Goal: Task Accomplishment & Management: Manage account settings

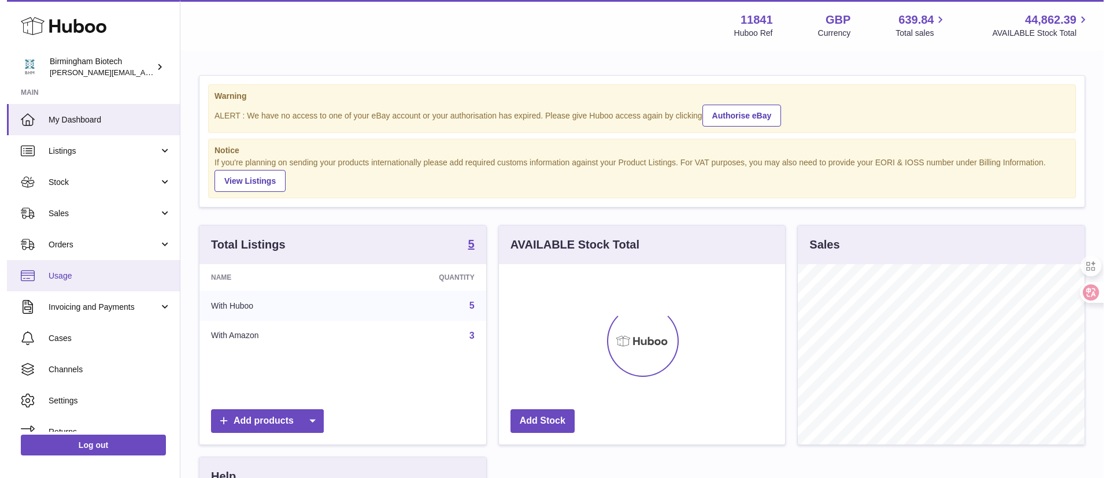
scroll to position [180, 286]
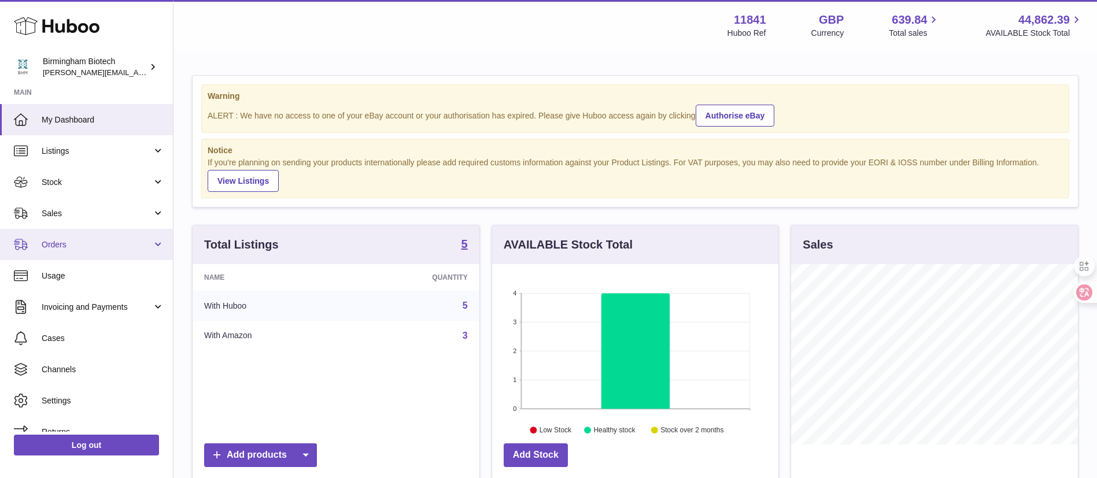
click at [121, 246] on span "Orders" at bounding box center [97, 244] width 110 height 11
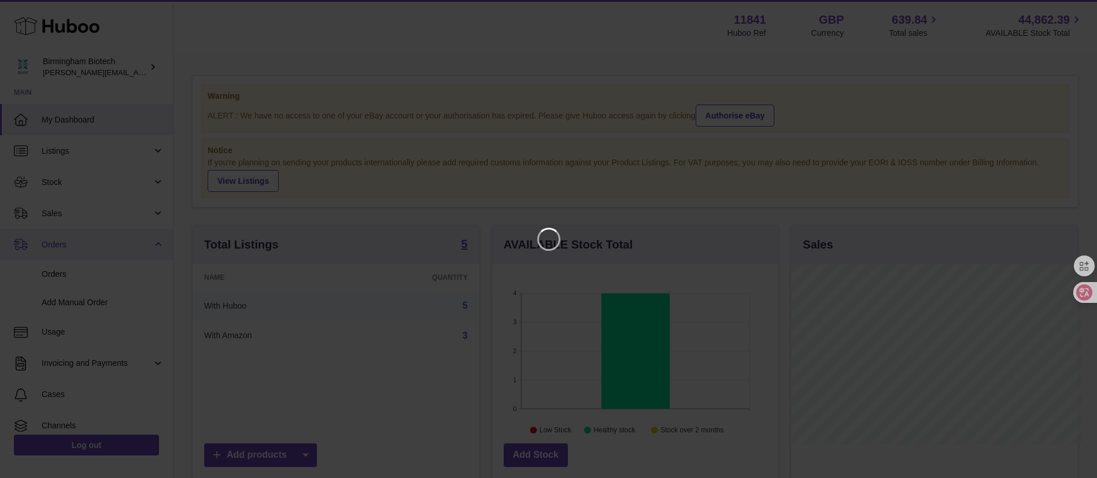
scroll to position [180, 291]
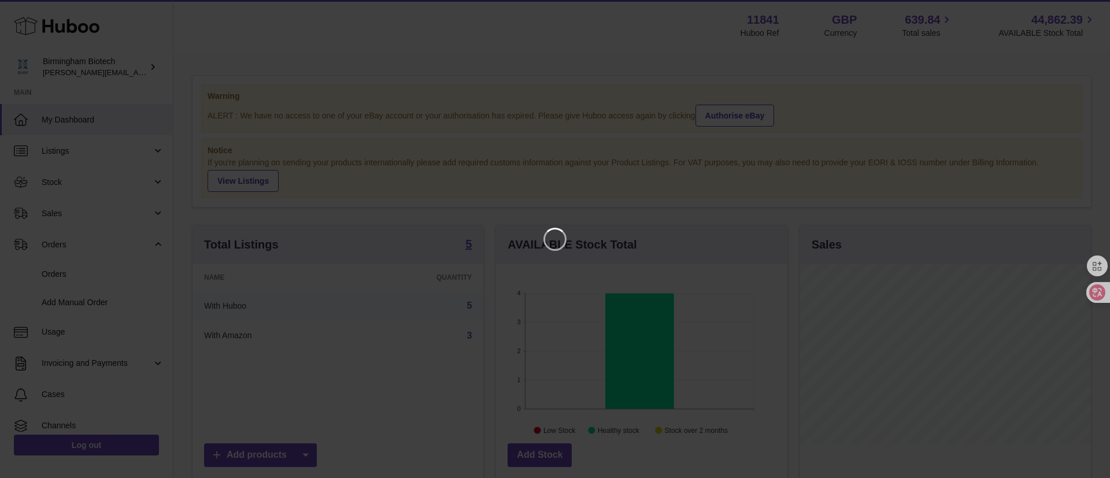
click at [1020, 46] on iframe at bounding box center [555, 239] width 1064 height 432
click at [1076, 15] on icon "Close" at bounding box center [1080, 10] width 14 height 14
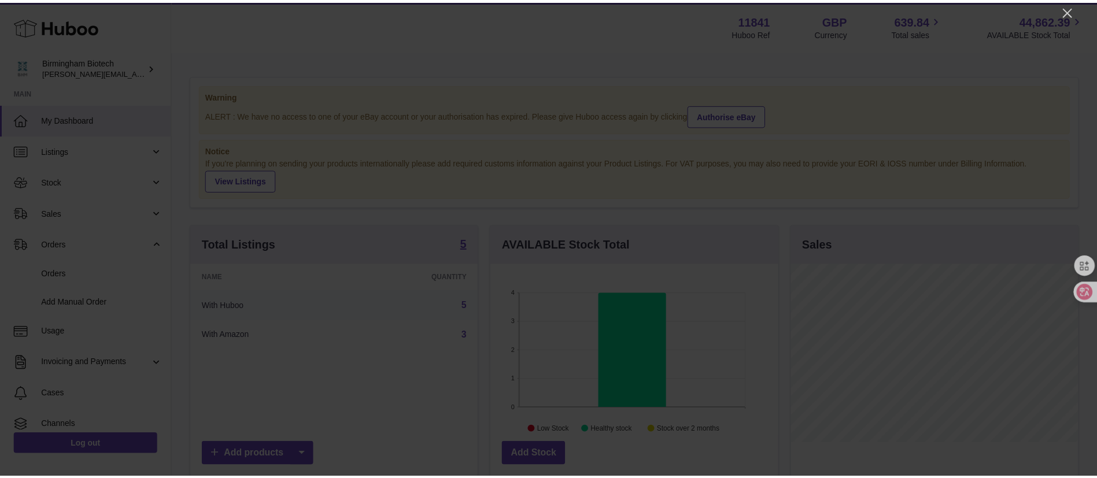
scroll to position [578179, 578072]
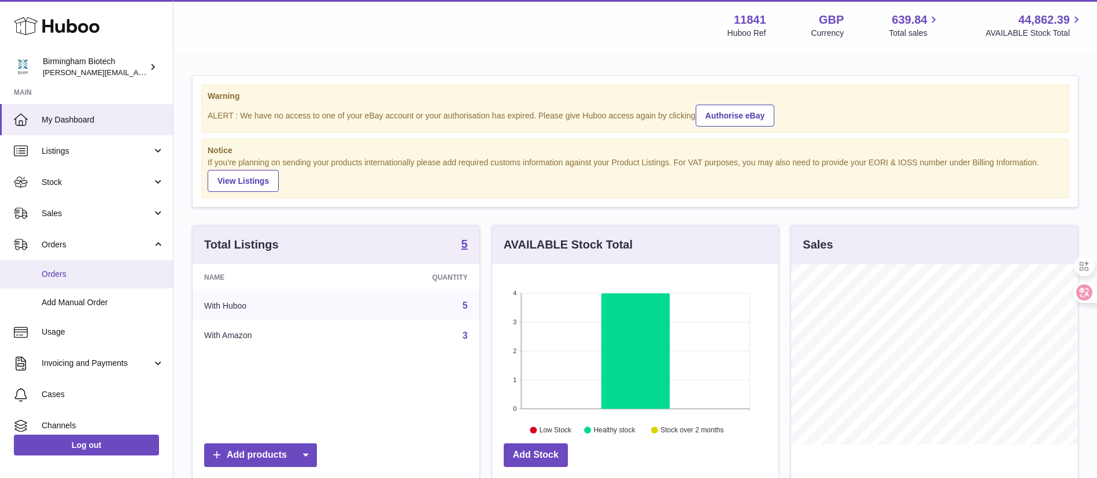
click at [64, 271] on span "Orders" at bounding box center [103, 274] width 123 height 11
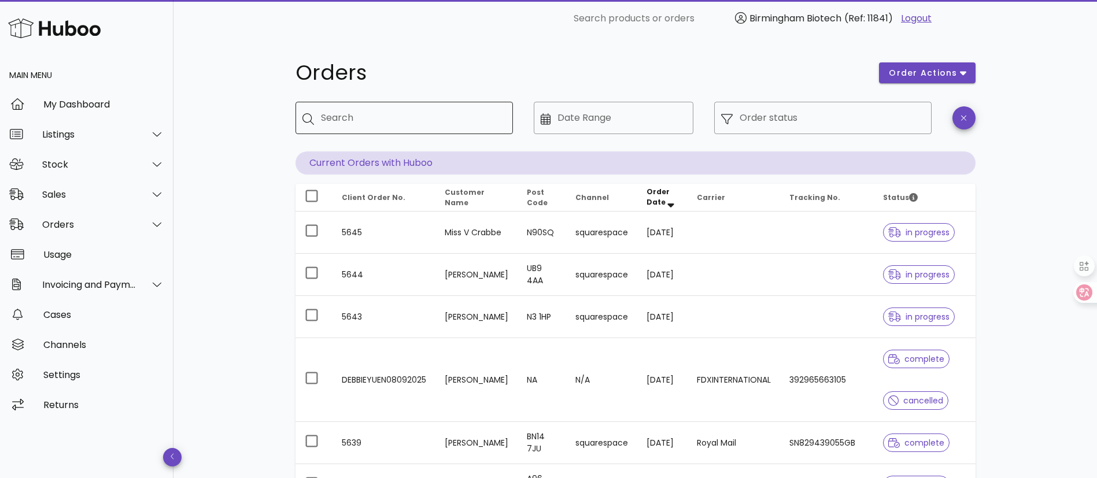
click at [396, 120] on input "Search" at bounding box center [412, 118] width 183 height 19
type input "****"
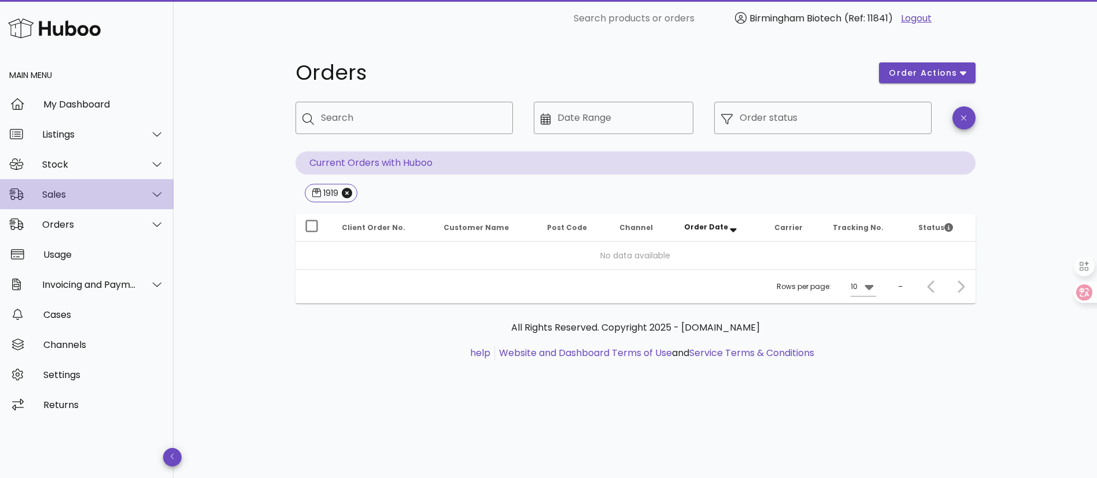
click at [91, 200] on div "Sales" at bounding box center [89, 194] width 94 height 11
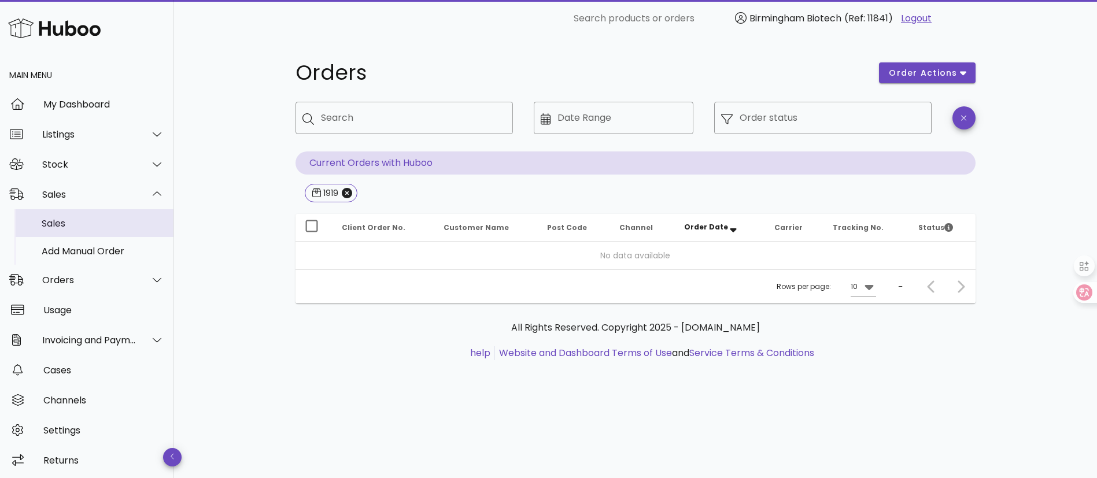
click at [87, 228] on div "Sales" at bounding box center [103, 223] width 123 height 11
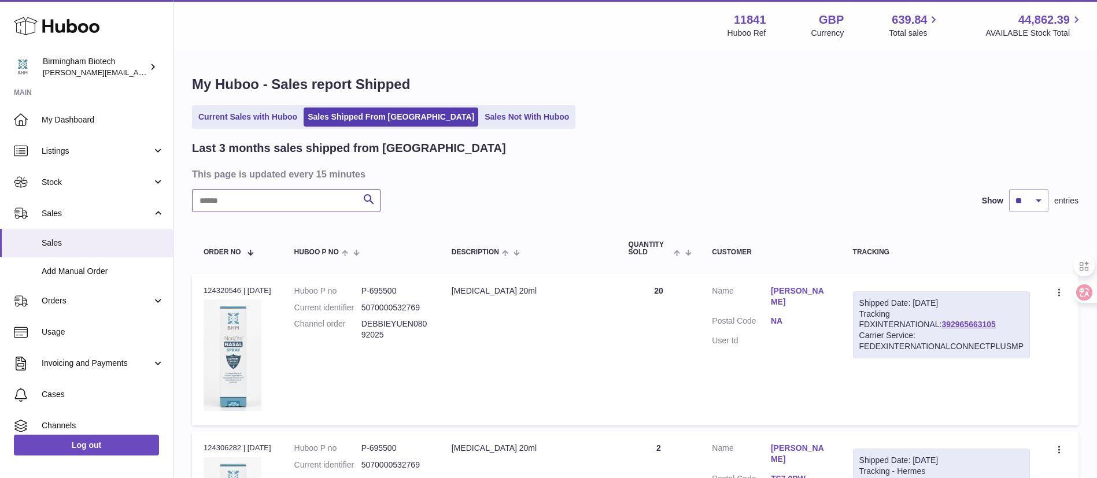
click at [251, 191] on input "text" at bounding box center [286, 200] width 189 height 23
type input "****"
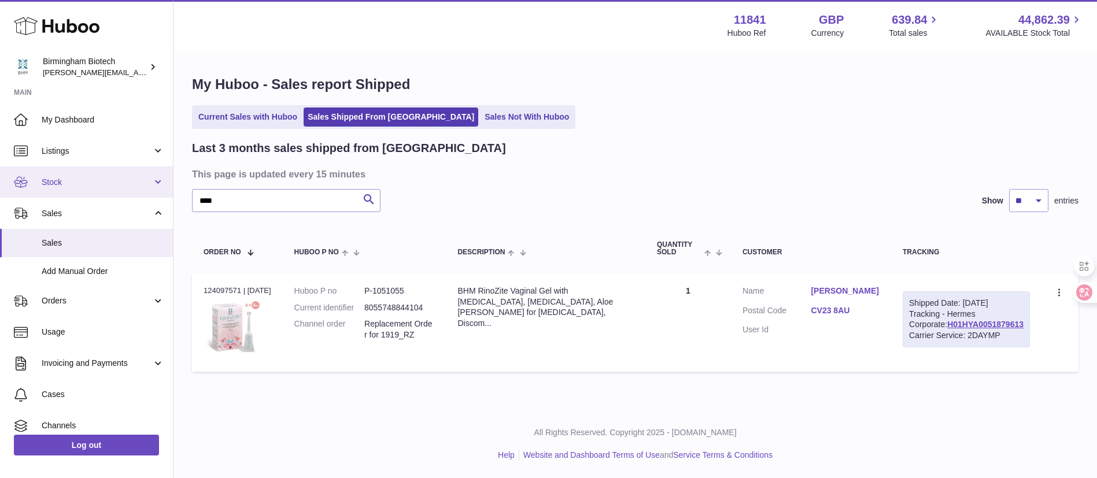
click at [84, 181] on span "Stock" at bounding box center [97, 182] width 110 height 11
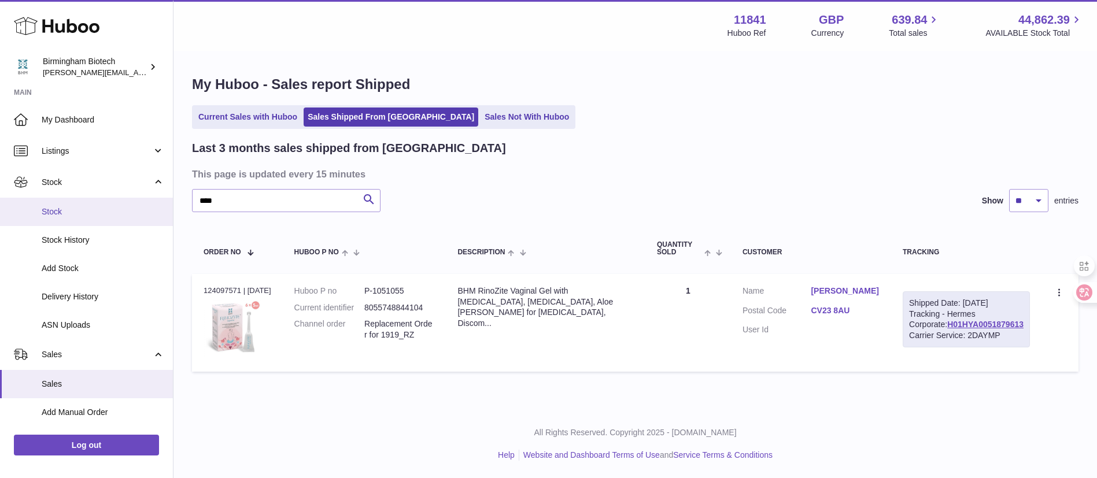
click at [76, 208] on span "Stock" at bounding box center [103, 211] width 123 height 11
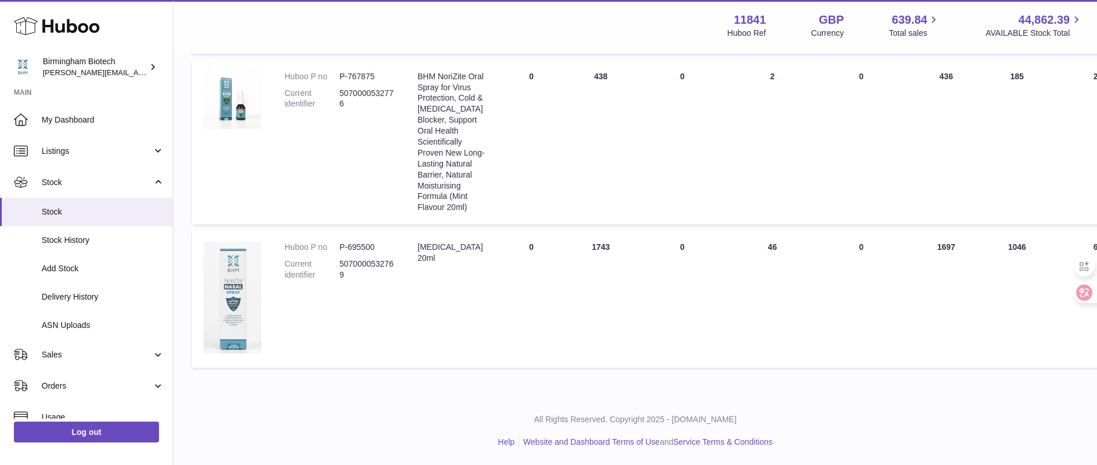
scroll to position [679, 0]
click at [368, 247] on dd "P-695500" at bounding box center [366, 247] width 55 height 11
copy dd "695500"
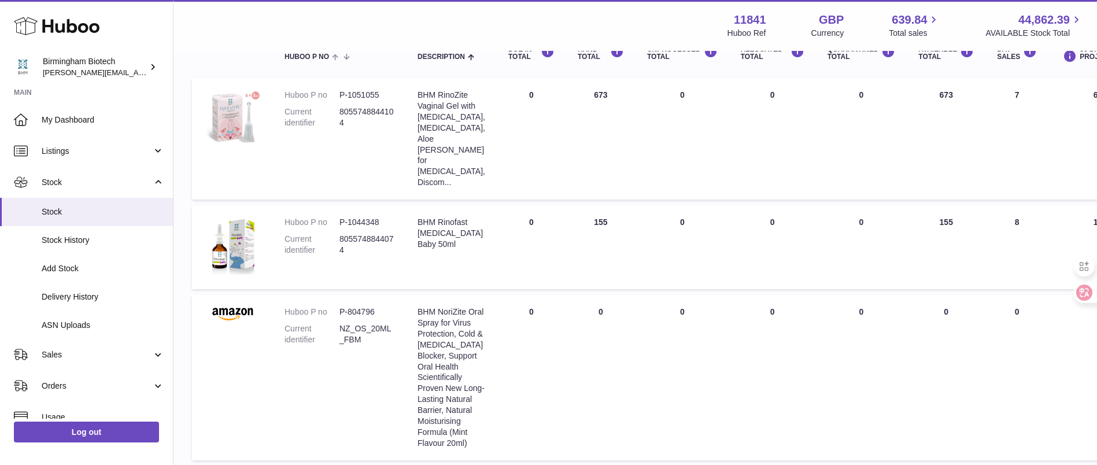
scroll to position [0, 0]
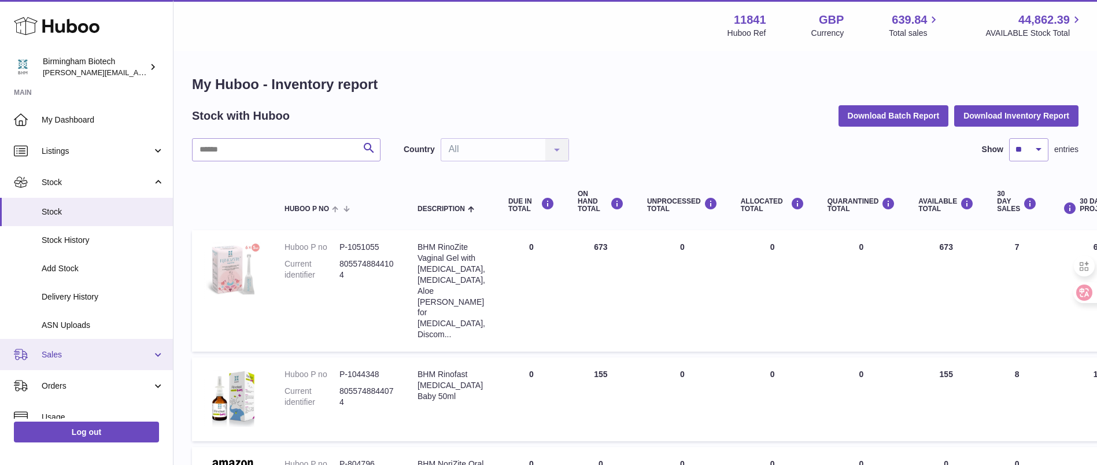
click at [82, 356] on span "Sales" at bounding box center [97, 354] width 110 height 11
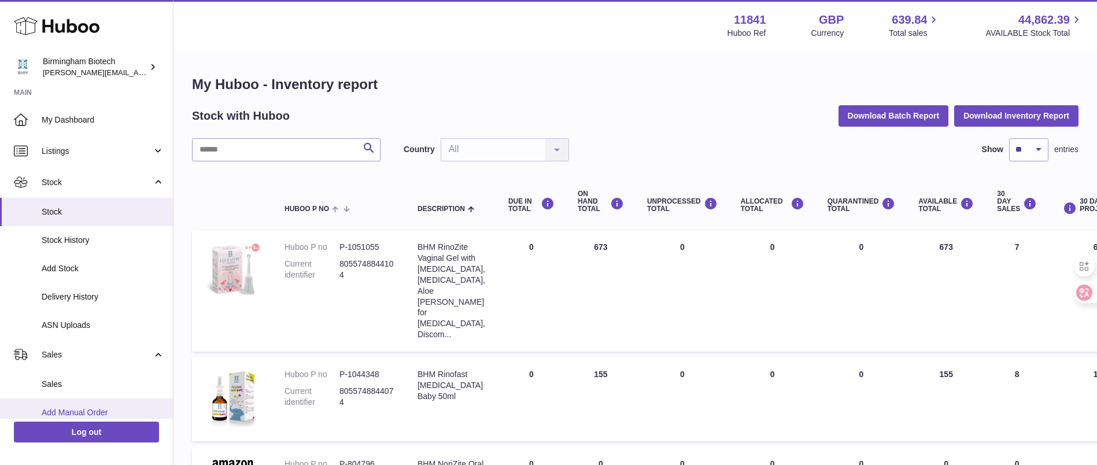
click at [94, 402] on link "Add Manual Order" at bounding box center [86, 412] width 173 height 28
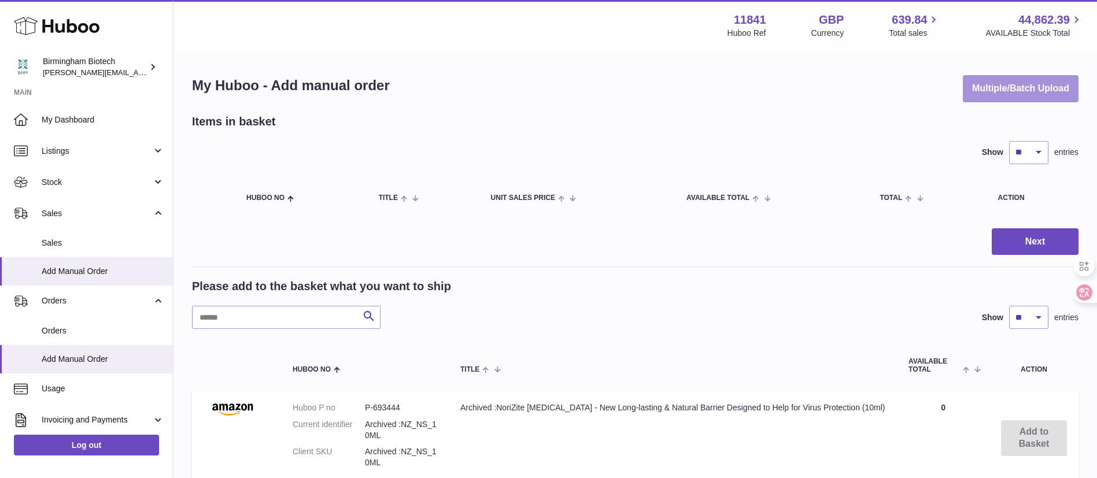
click at [984, 101] on button "Multiple/Batch Upload" at bounding box center [1021, 88] width 116 height 27
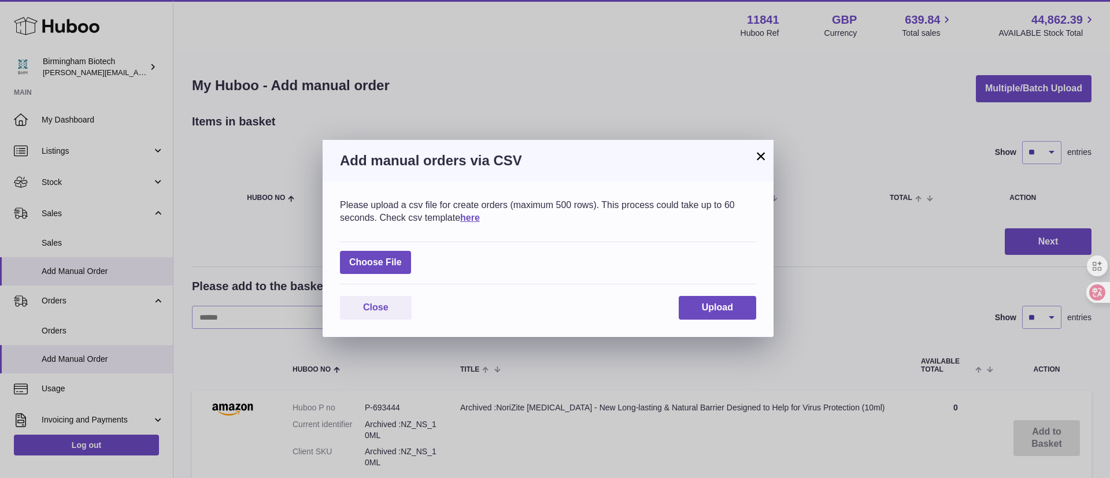
click at [296, 277] on div "× Add manual orders via CSV Please upload a csv file for create orders (maximum…" at bounding box center [555, 239] width 1110 height 478
click at [351, 251] on label at bounding box center [375, 263] width 71 height 24
click at [402, 257] on input "file" at bounding box center [402, 257] width 1 height 1
type input "**********"
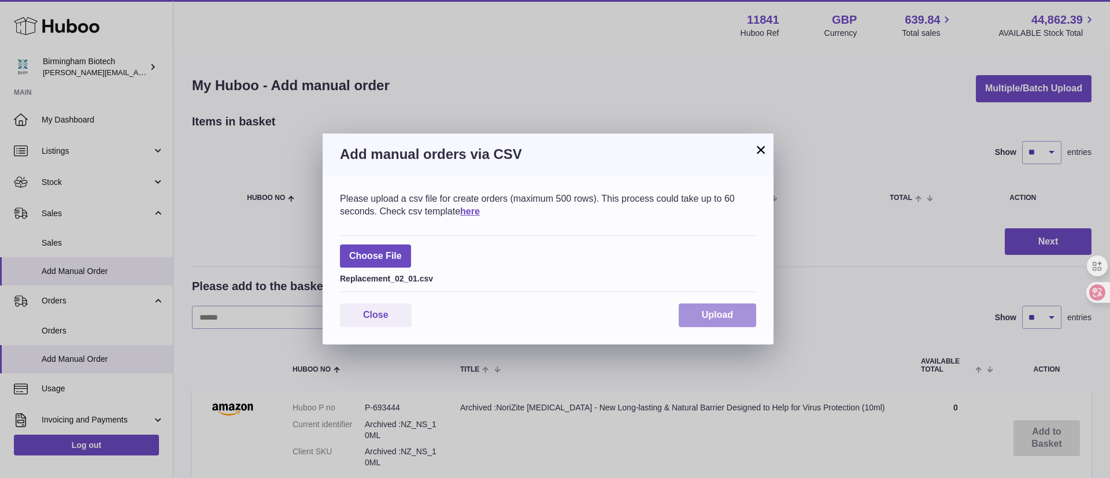
click at [727, 322] on button "Upload" at bounding box center [718, 316] width 78 height 24
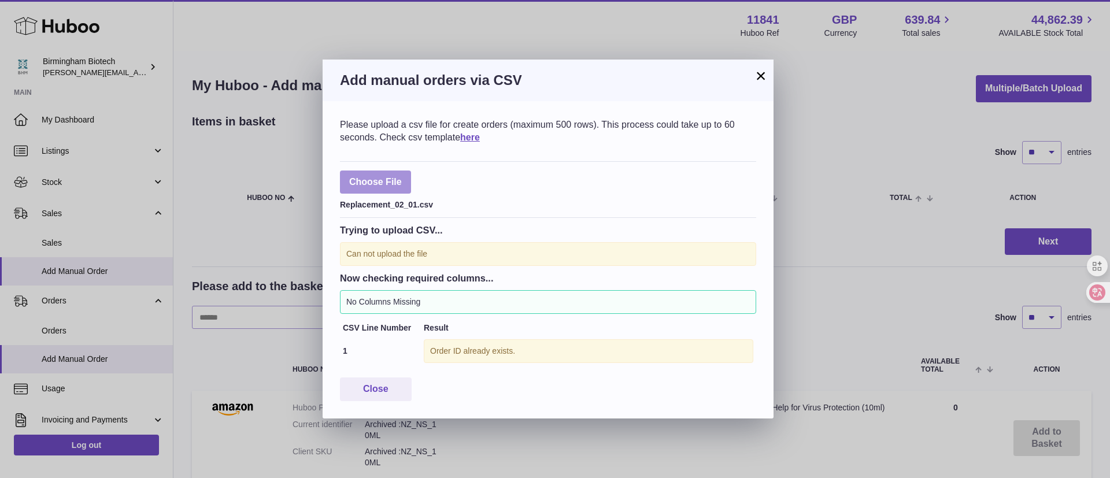
click at [379, 190] on label at bounding box center [375, 183] width 71 height 24
click at [402, 177] on input "file" at bounding box center [402, 176] width 1 height 1
type input "**********"
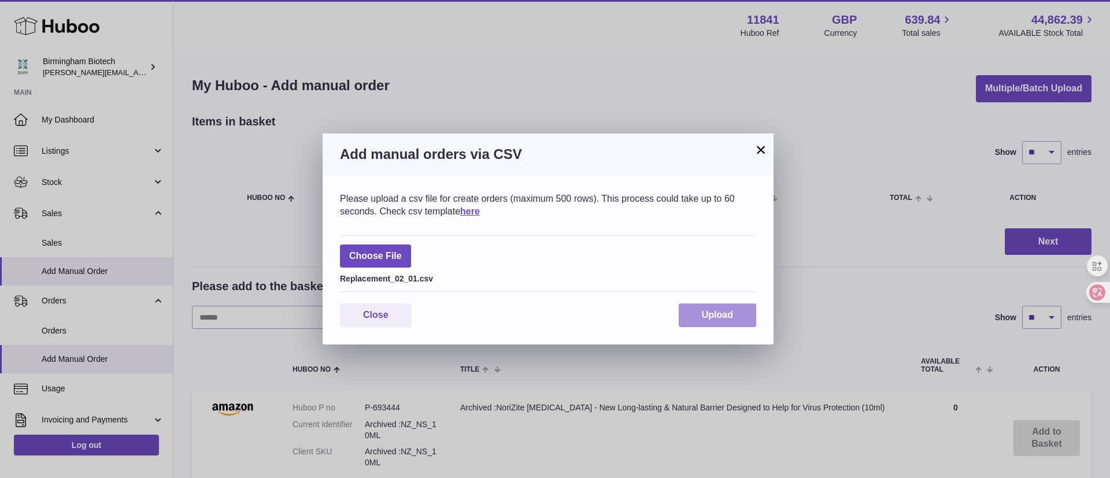
click at [730, 315] on span "Upload" at bounding box center [717, 315] width 31 height 10
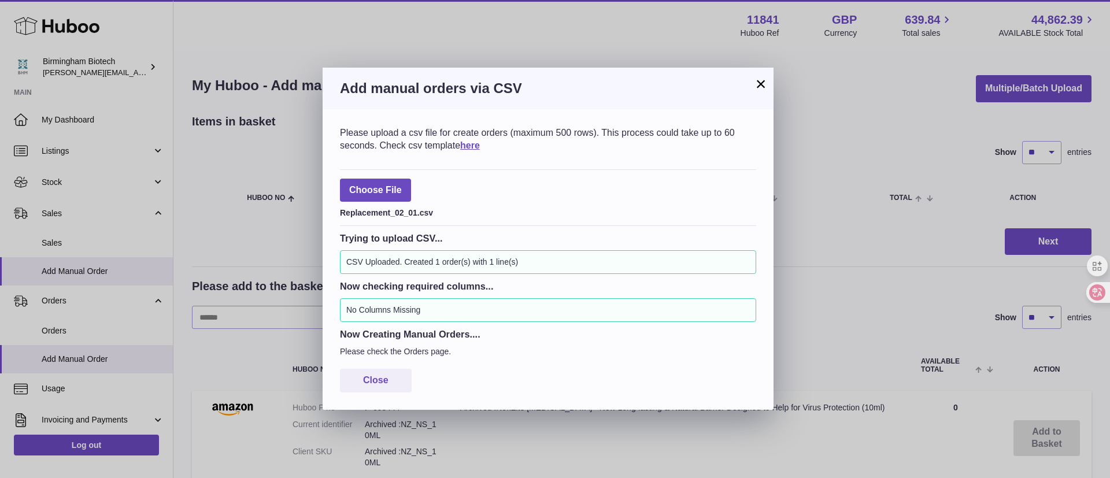
click at [755, 82] on button "×" at bounding box center [761, 84] width 14 height 14
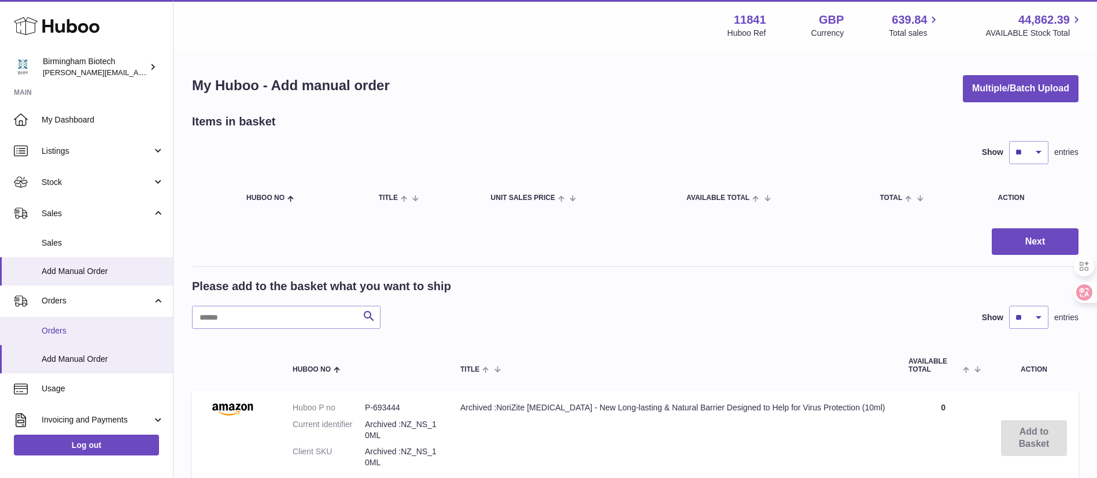
click at [119, 330] on span "Orders" at bounding box center [103, 331] width 123 height 11
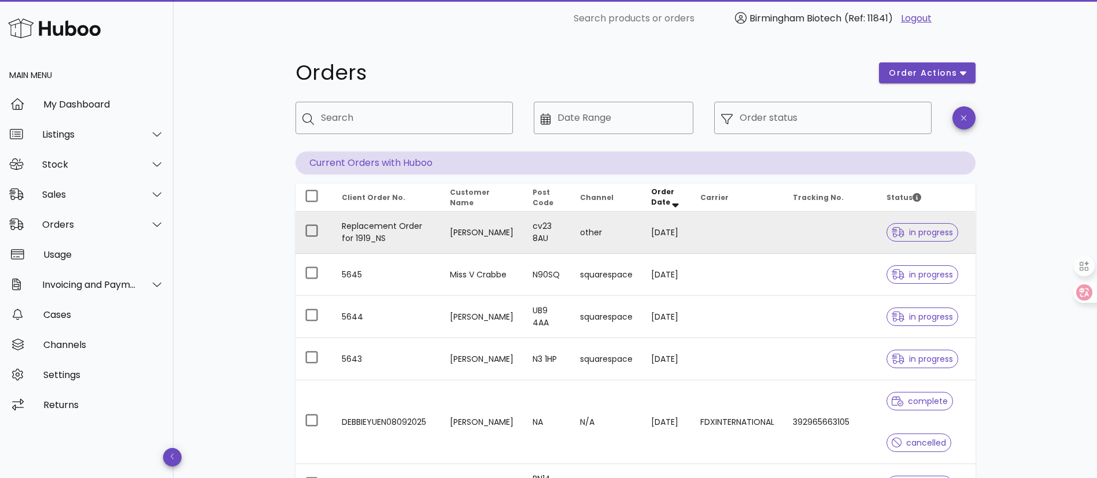
click at [791, 231] on td at bounding box center [831, 233] width 94 height 42
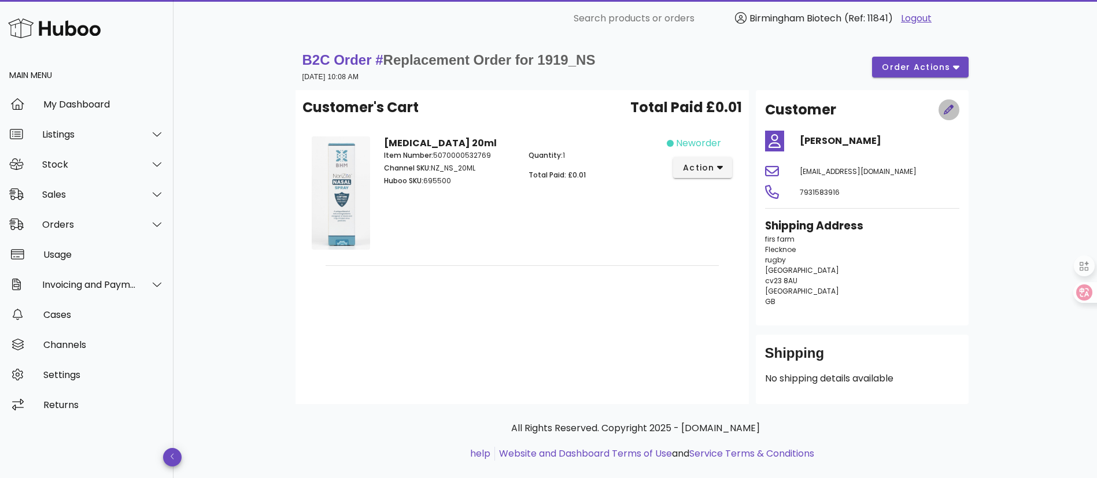
click at [947, 112] on icon "button" at bounding box center [949, 110] width 10 height 10
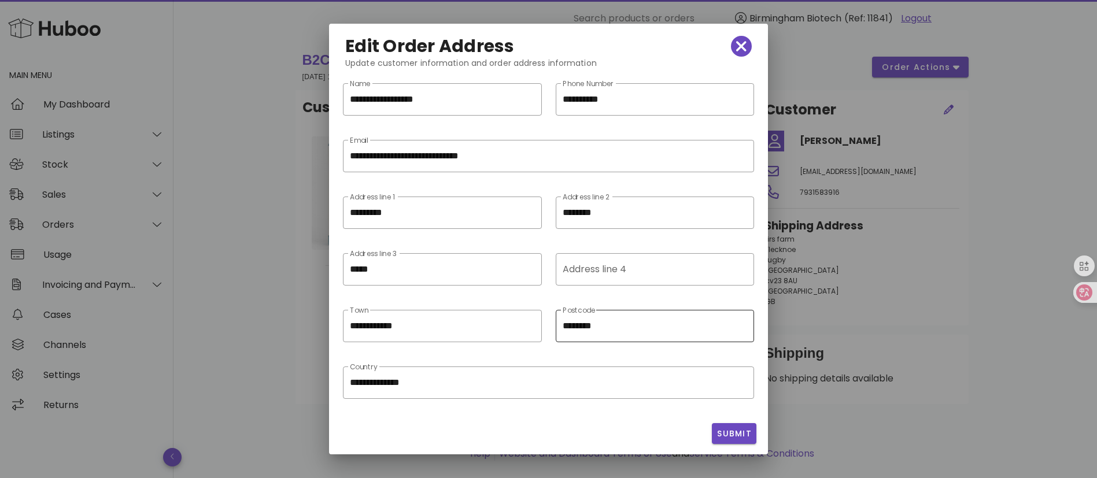
scroll to position [5, 0]
click at [613, 322] on input "********" at bounding box center [655, 325] width 184 height 19
type input "********"
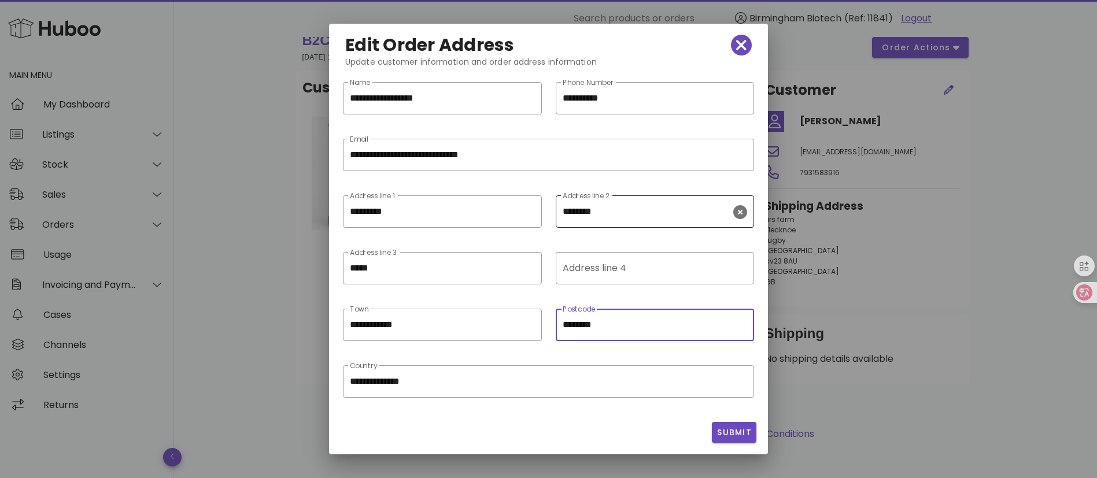
scroll to position [0, 0]
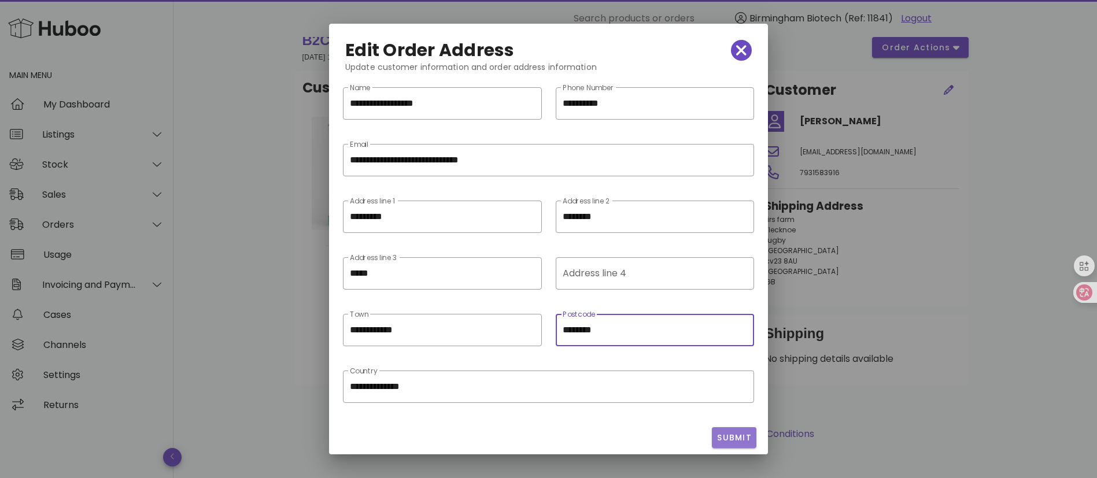
click at [737, 433] on span "Submit" at bounding box center [734, 438] width 35 height 12
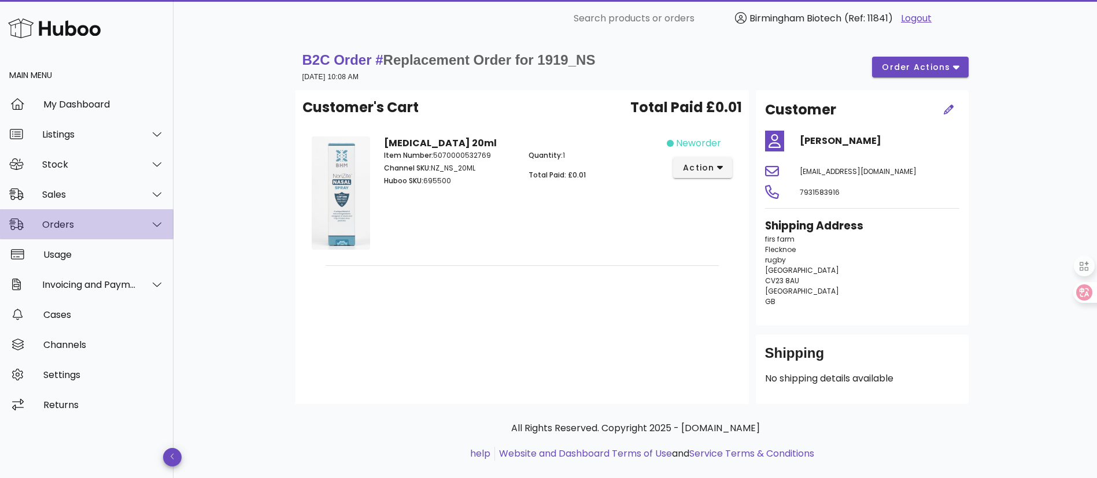
click at [135, 222] on div "Orders" at bounding box center [89, 224] width 94 height 11
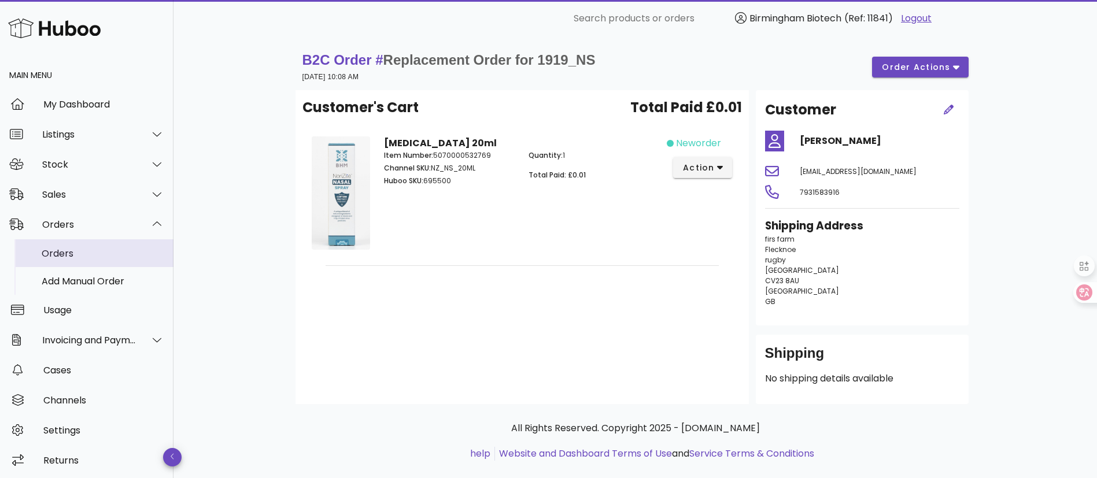
click at [129, 247] on div "Orders" at bounding box center [103, 253] width 123 height 25
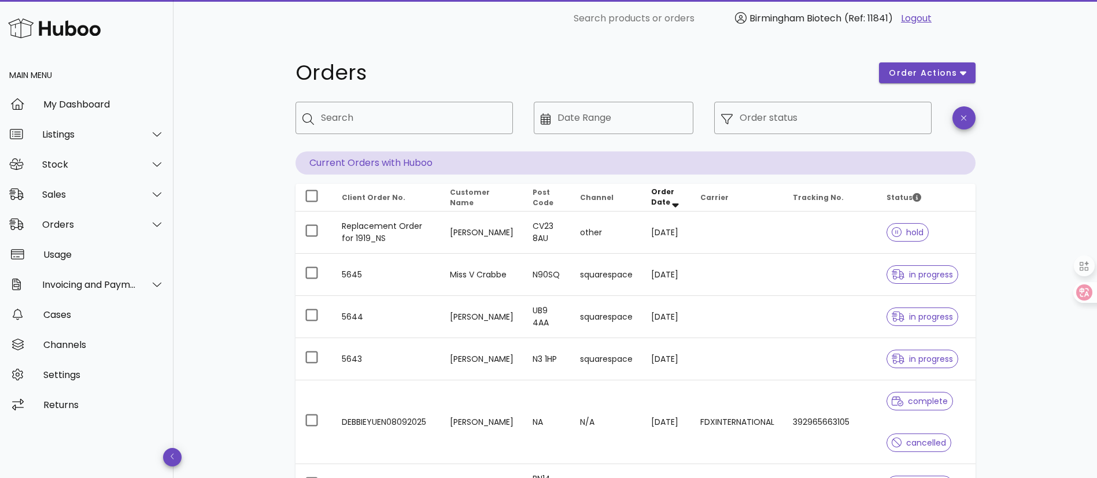
click at [523, 242] on td "CV23 8AU" at bounding box center [546, 233] width 47 height 42
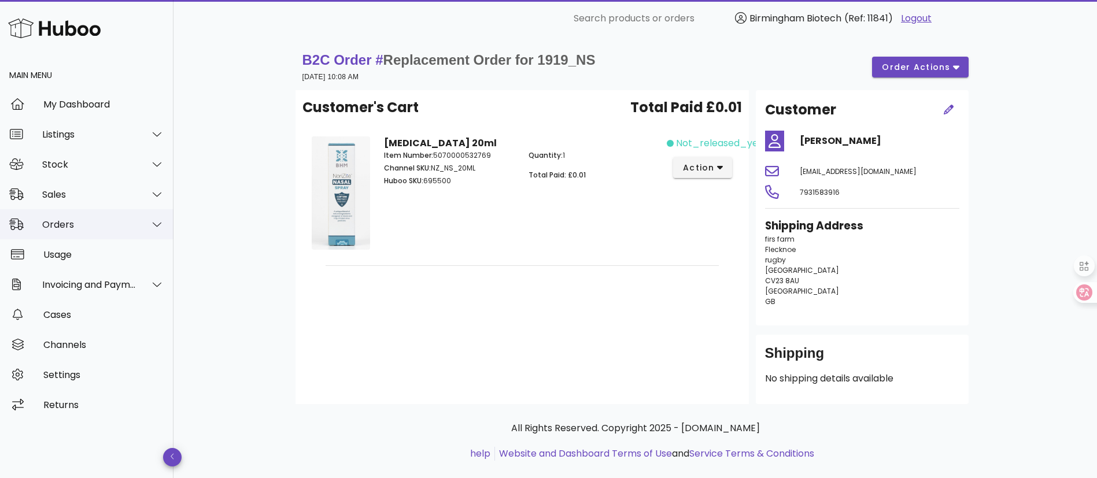
click at [72, 233] on div "Orders" at bounding box center [87, 224] width 174 height 30
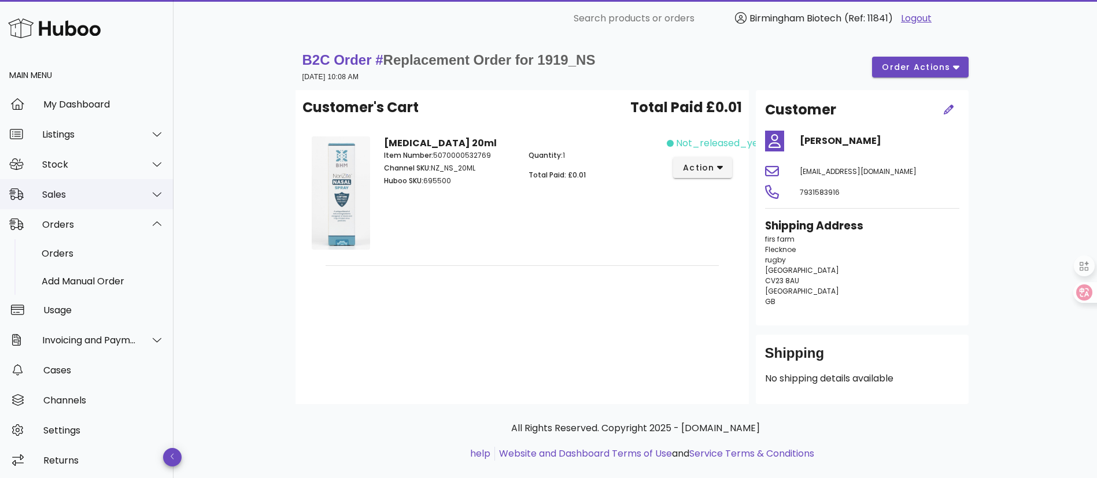
click at [87, 193] on div "Sales" at bounding box center [89, 194] width 94 height 11
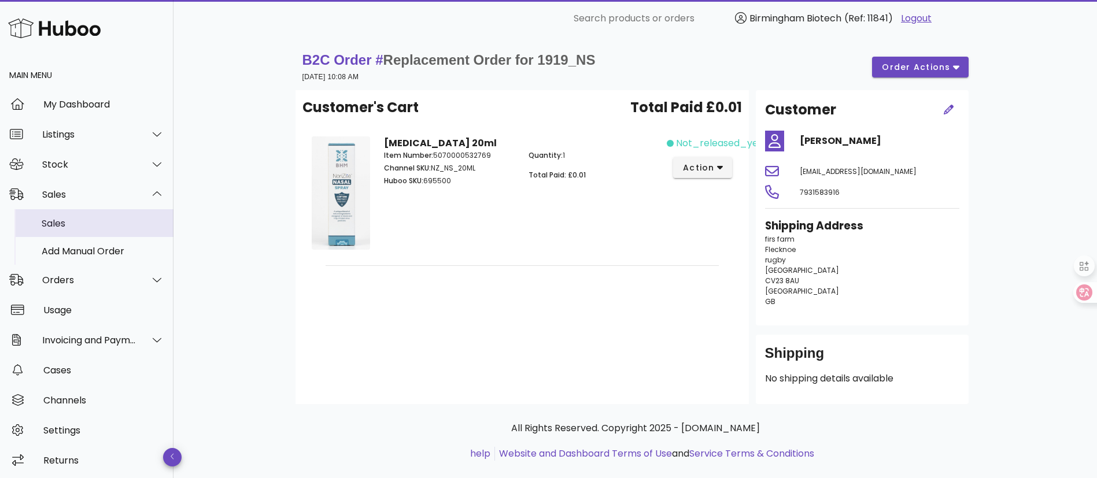
drag, startPoint x: 80, startPoint y: 235, endPoint x: 184, endPoint y: 198, distance: 109.8
click at [80, 235] on div "Sales" at bounding box center [103, 223] width 123 height 25
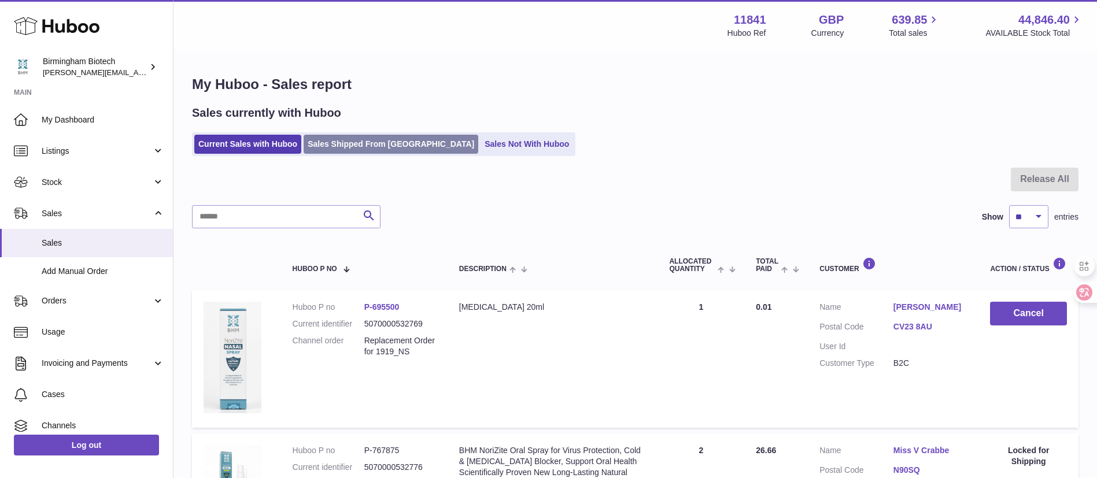
click at [318, 146] on link "Sales Shipped From [GEOGRAPHIC_DATA]" at bounding box center [391, 144] width 175 height 19
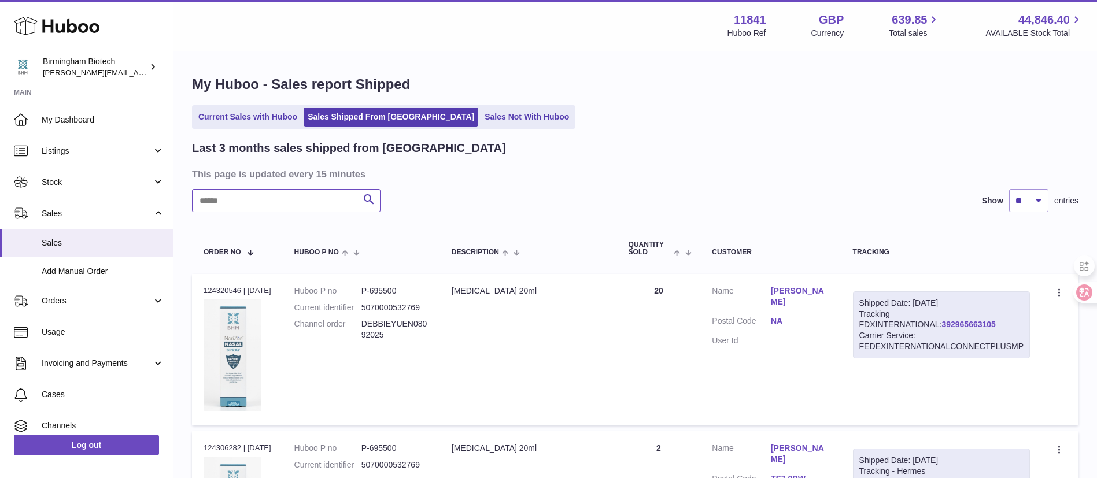
click at [299, 195] on input "text" at bounding box center [286, 200] width 189 height 23
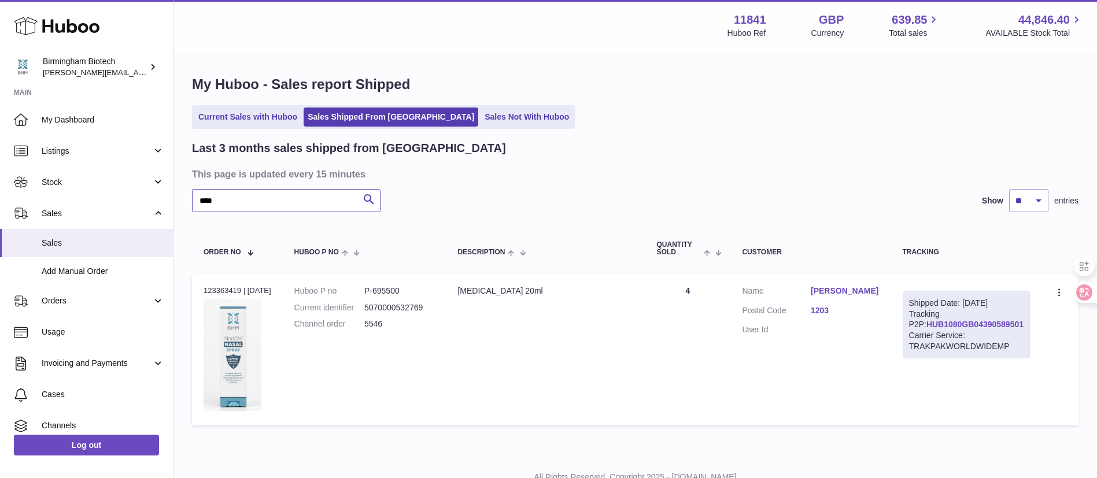
type input "****"
click at [961, 329] on link "HUB1080GB04390589501" at bounding box center [975, 324] width 97 height 9
click at [1058, 304] on icon at bounding box center [1061, 305] width 8 height 8
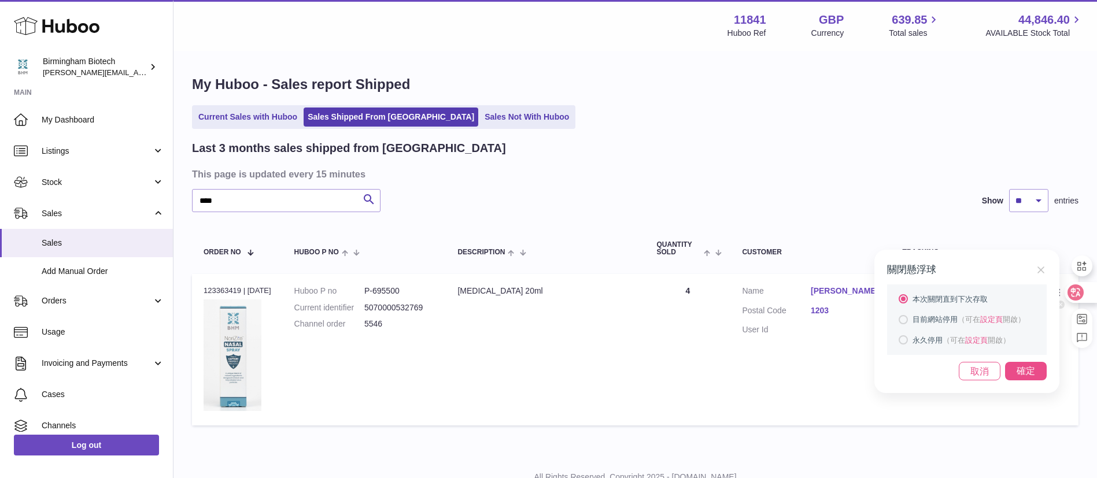
click at [1033, 374] on div "確定" at bounding box center [1026, 371] width 42 height 19
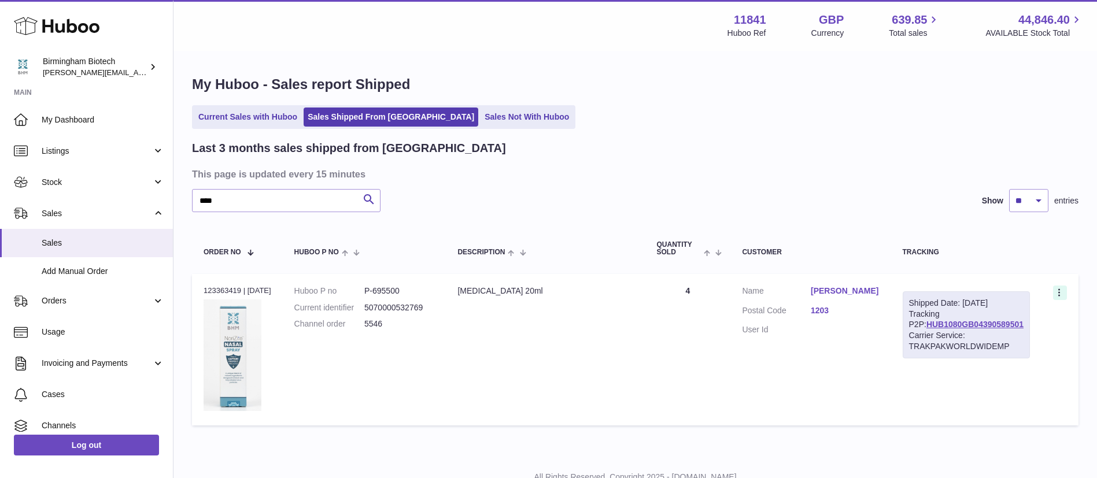
drag, startPoint x: 1061, startPoint y: 270, endPoint x: 1057, endPoint y: 297, distance: 26.9
click at [1061, 271] on table "Order No Huboo P no Description Quantity Sold Customer Tracking Order no 123363…" at bounding box center [635, 328] width 887 height 208
click at [1057, 297] on icon at bounding box center [1060, 294] width 13 height 12
click at [998, 332] on li "Duplicate Order" at bounding box center [1009, 343] width 116 height 25
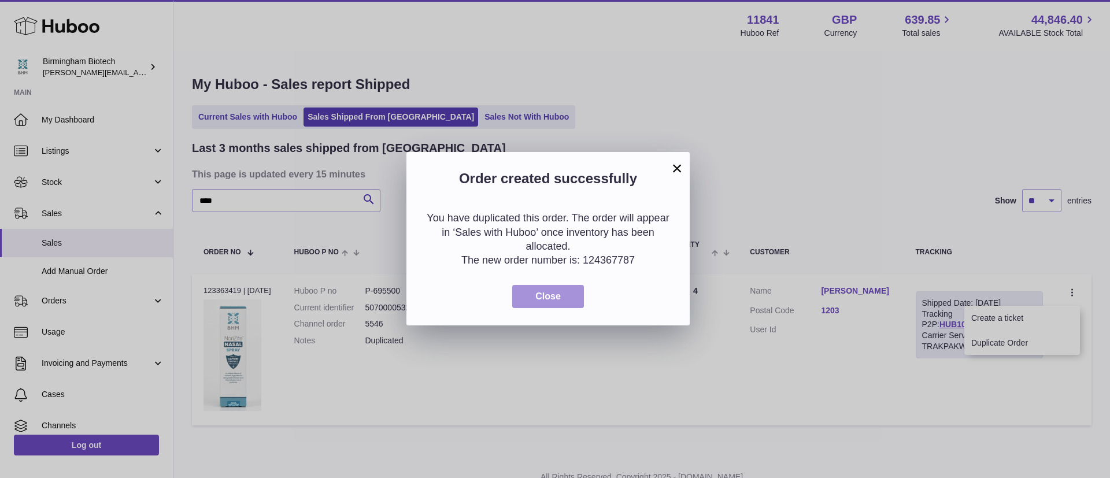
click at [555, 296] on span "Close" at bounding box center [548, 296] width 25 height 10
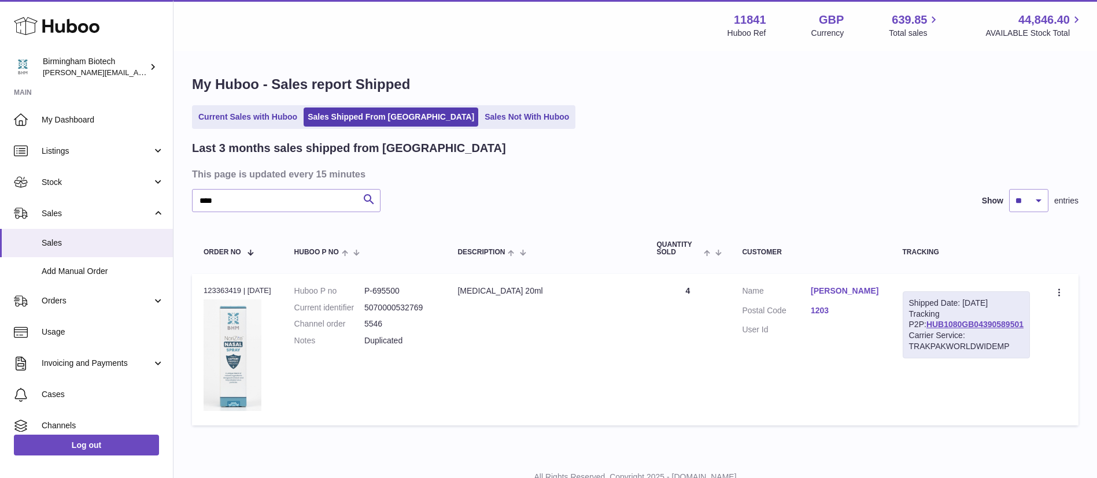
click at [762, 147] on div "Last 3 months sales shipped from Huboo" at bounding box center [635, 149] width 887 height 16
click at [47, 268] on span "Add Manual Order" at bounding box center [103, 271] width 123 height 11
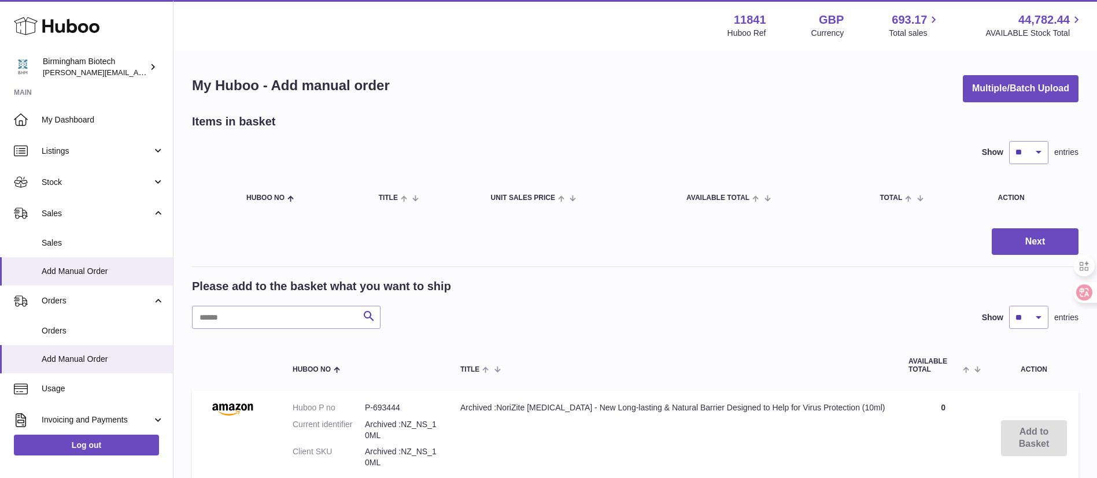
click at [79, 248] on span "Sales" at bounding box center [103, 243] width 123 height 11
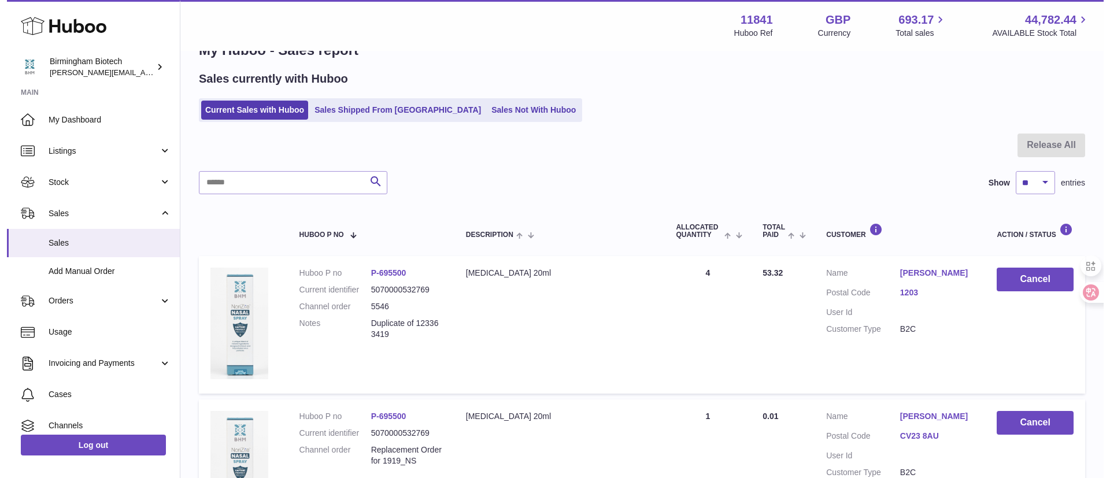
scroll to position [87, 0]
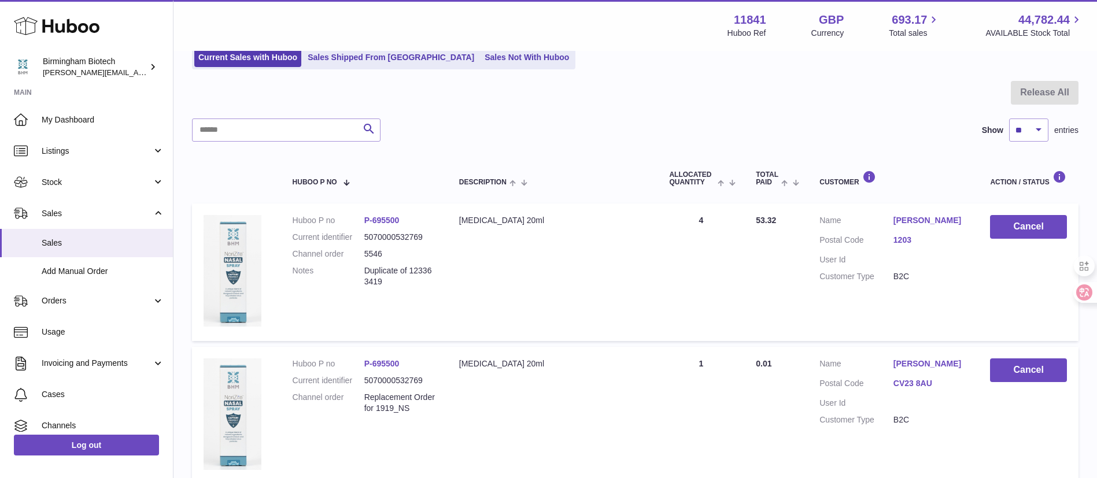
click at [923, 216] on link "[PERSON_NAME]" at bounding box center [931, 220] width 74 height 11
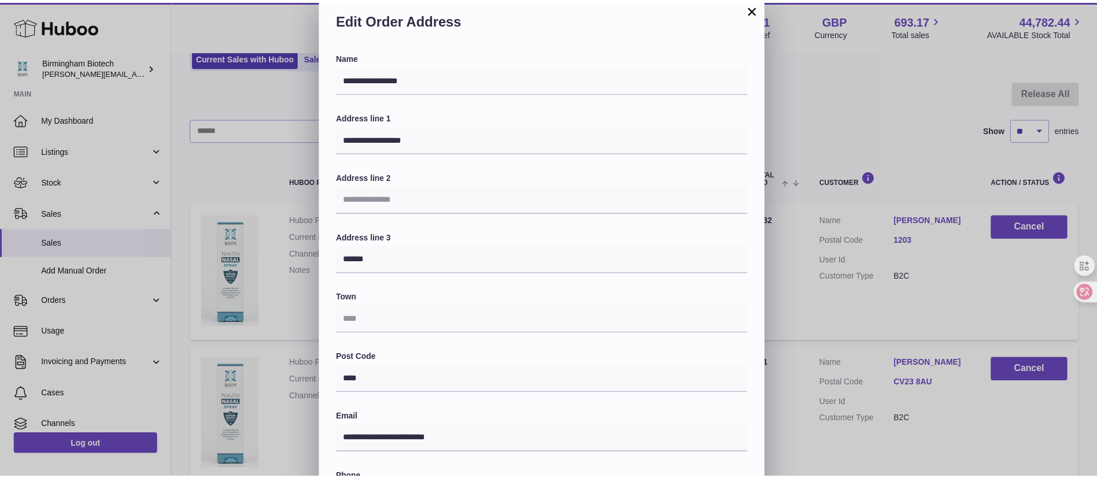
scroll to position [0, 0]
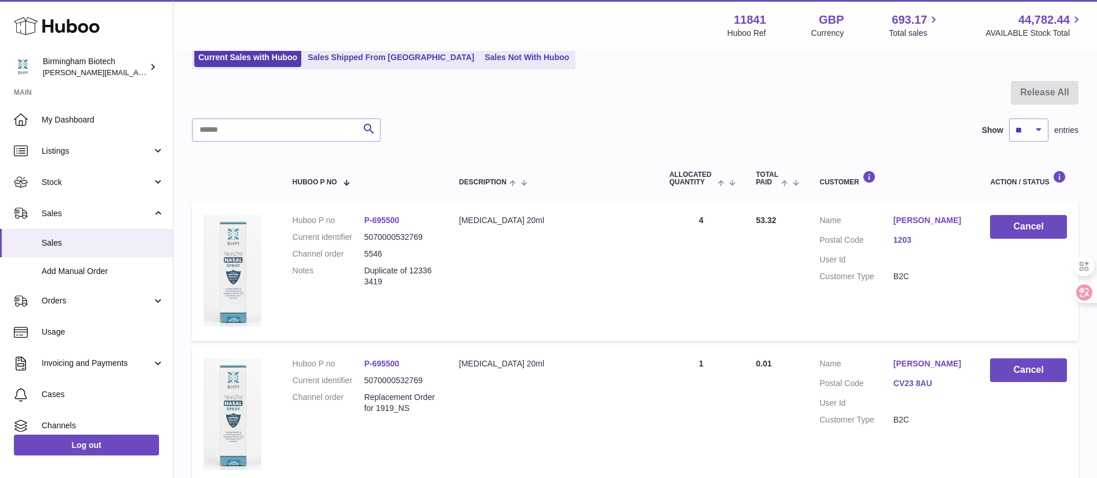
click at [943, 152] on div at bounding box center [548, 239] width 1097 height 478
click at [57, 303] on span "Orders" at bounding box center [97, 301] width 110 height 11
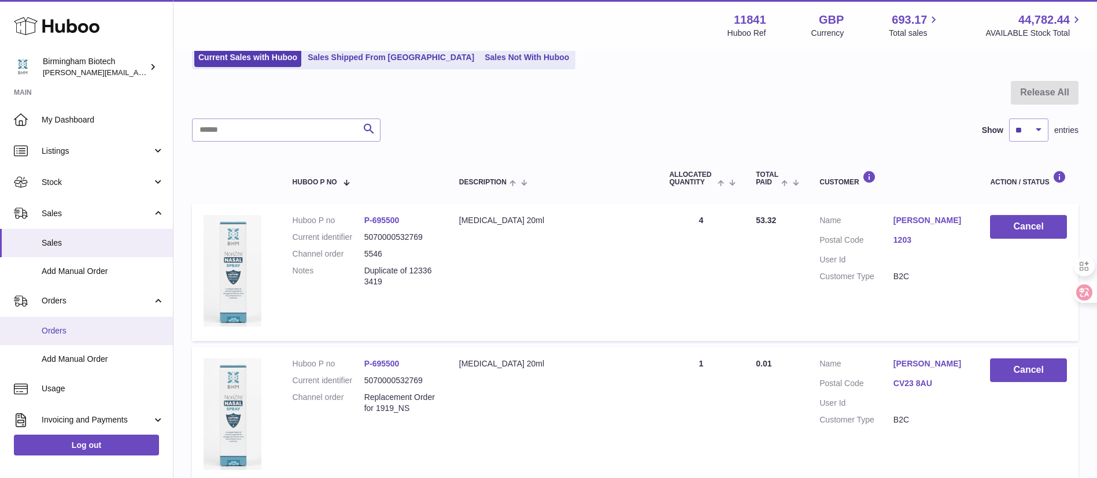
click at [75, 320] on link "Orders" at bounding box center [86, 331] width 173 height 28
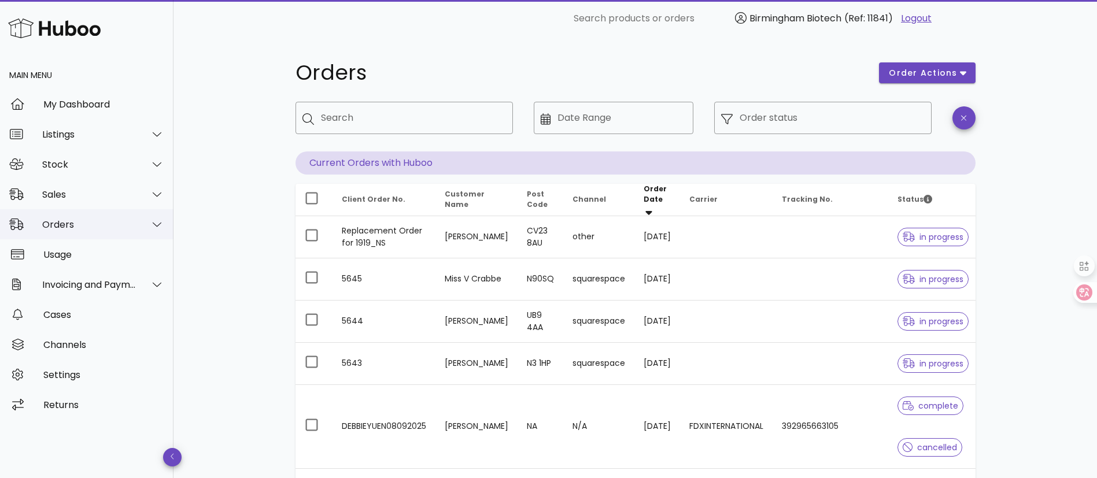
click at [114, 224] on div "Orders" at bounding box center [89, 224] width 94 height 11
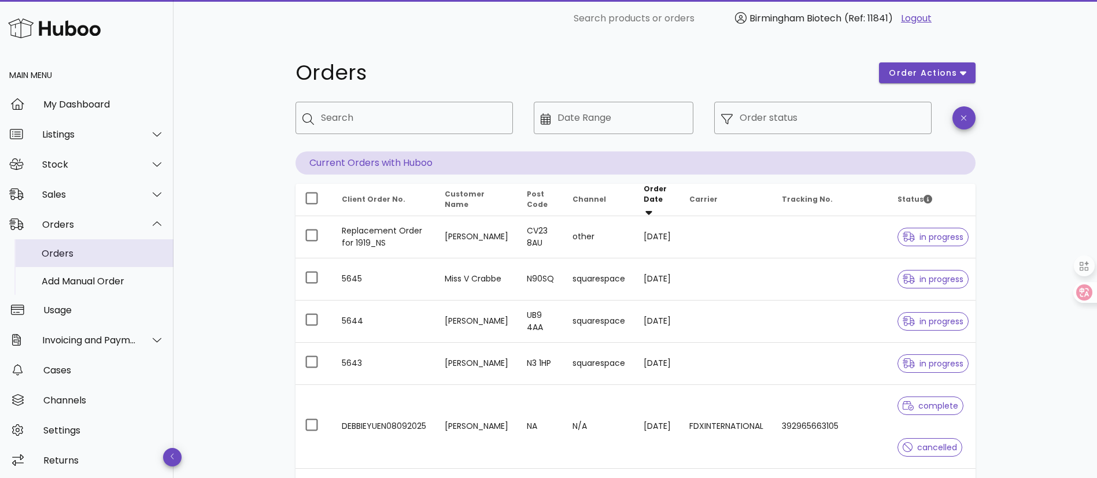
click at [102, 249] on div "Orders" at bounding box center [103, 253] width 123 height 11
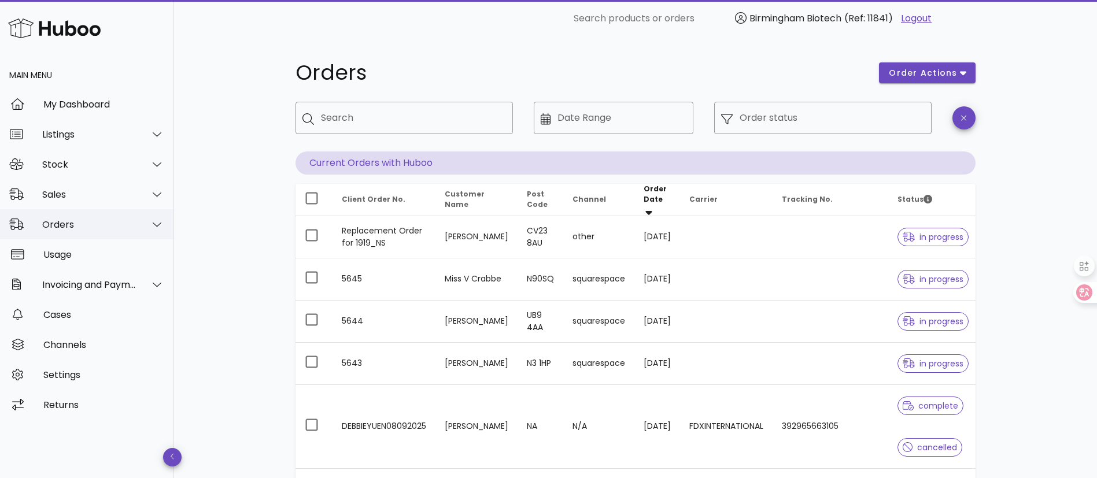
click at [86, 224] on div "Orders" at bounding box center [89, 224] width 94 height 11
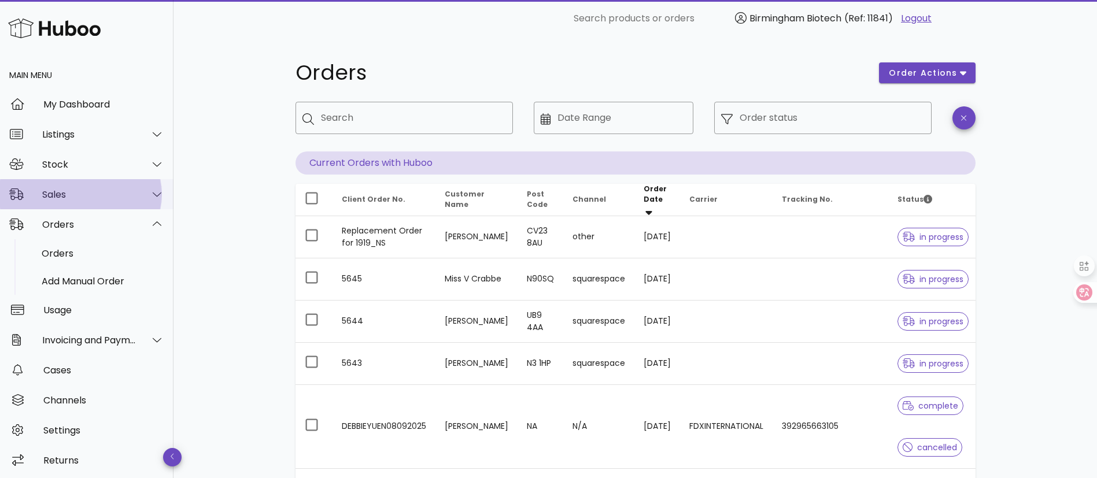
click at [83, 196] on div "Sales" at bounding box center [89, 194] width 94 height 11
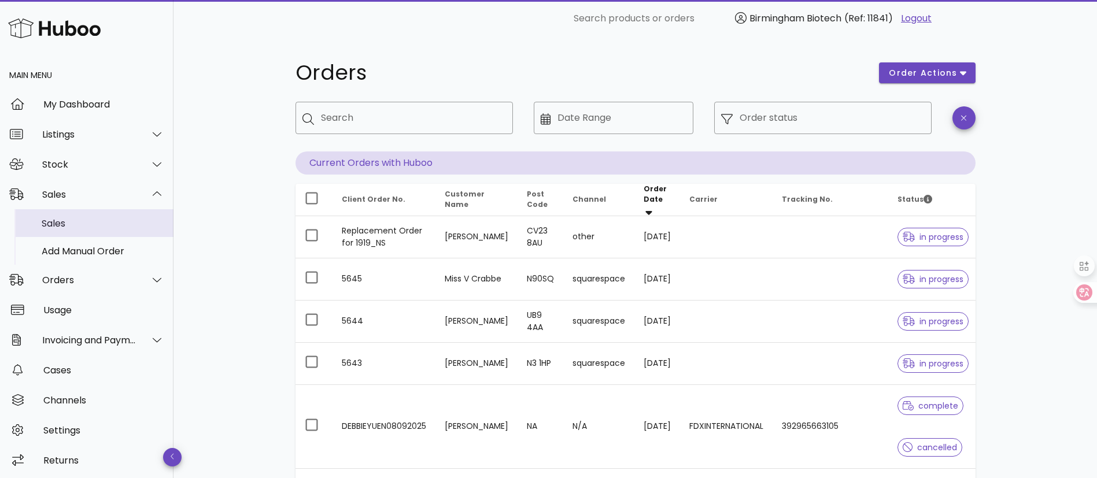
click at [78, 227] on div "Sales" at bounding box center [103, 223] width 123 height 11
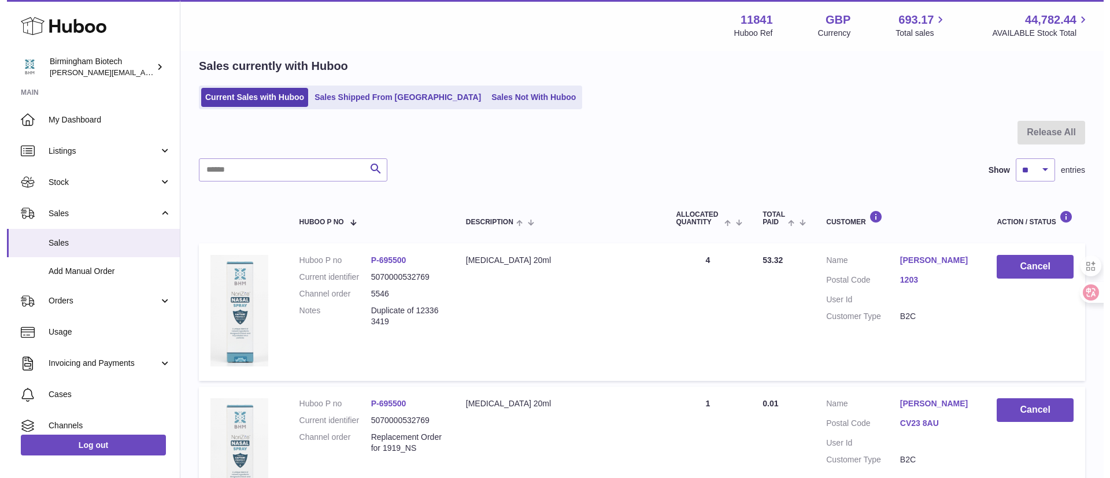
scroll to position [87, 0]
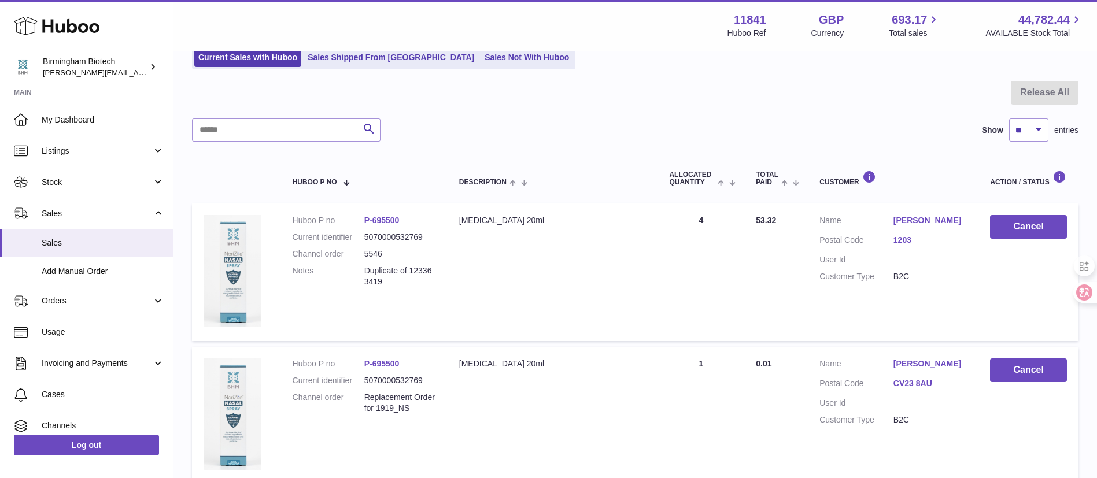
click at [929, 223] on link "[PERSON_NAME]" at bounding box center [931, 220] width 74 height 11
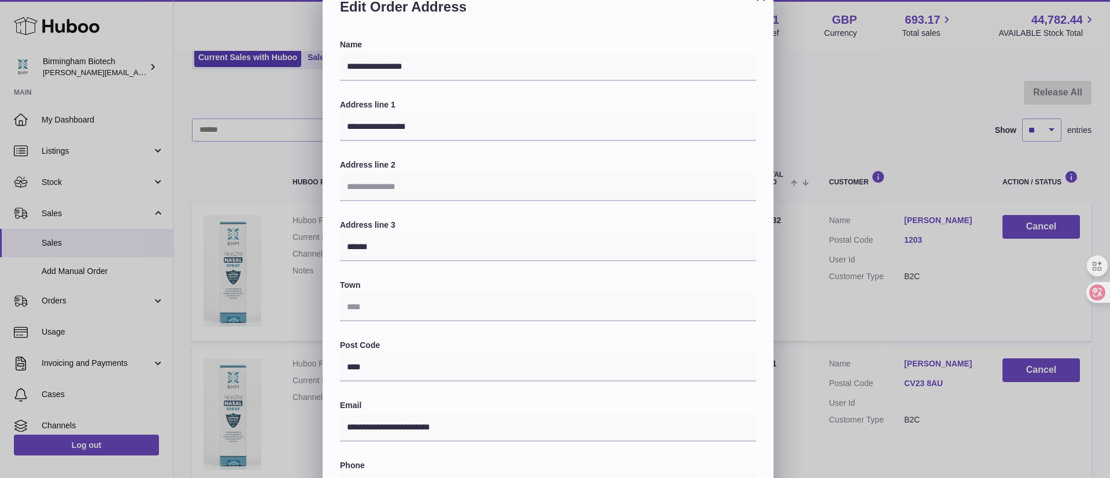
scroll to position [0, 0]
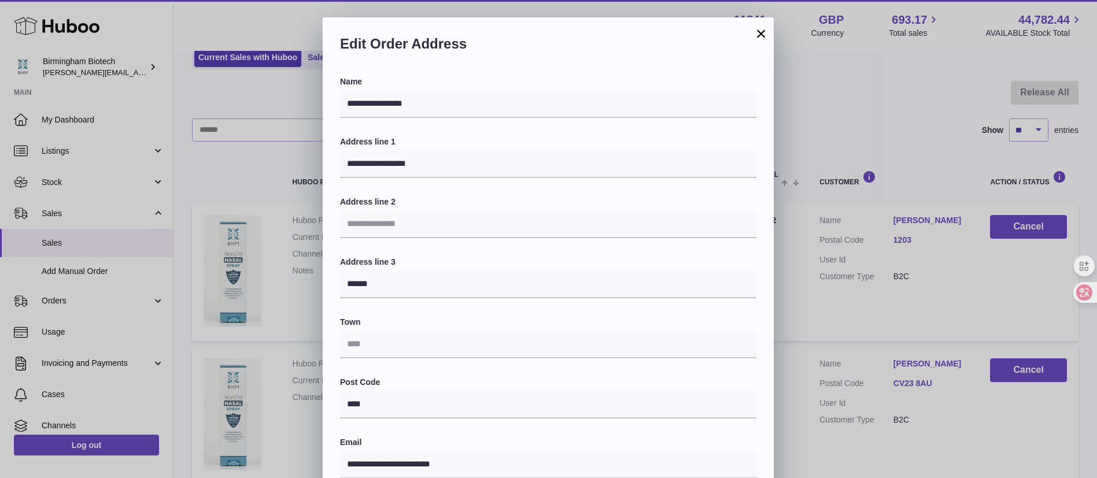
click at [840, 200] on div "**********" at bounding box center [548, 364] width 1097 height 694
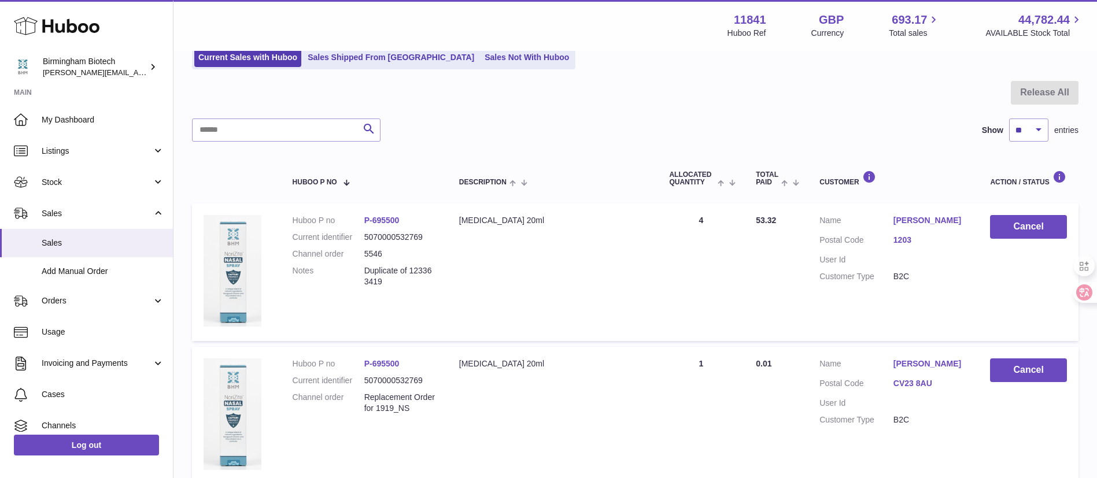
click at [902, 218] on link "[PERSON_NAME]" at bounding box center [931, 220] width 74 height 11
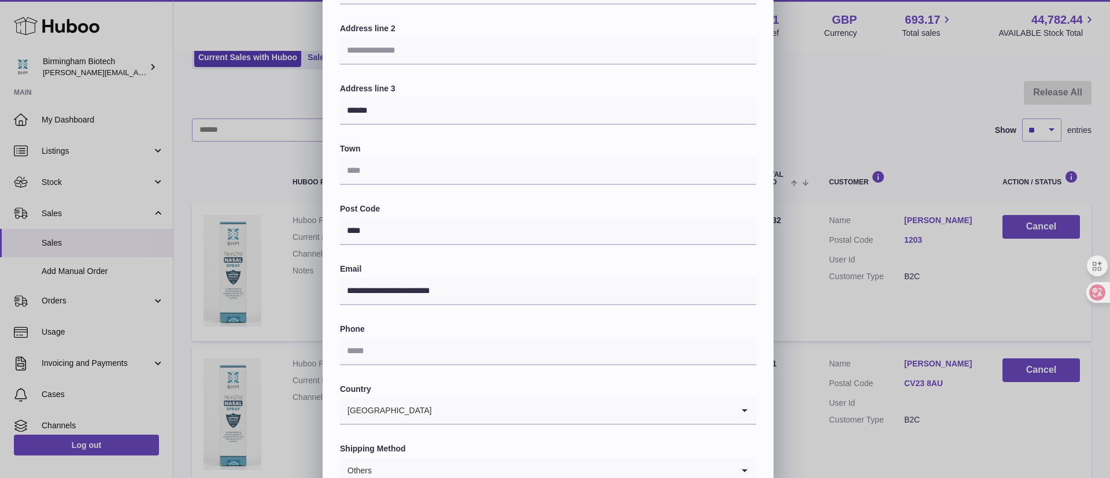
scroll to position [250, 0]
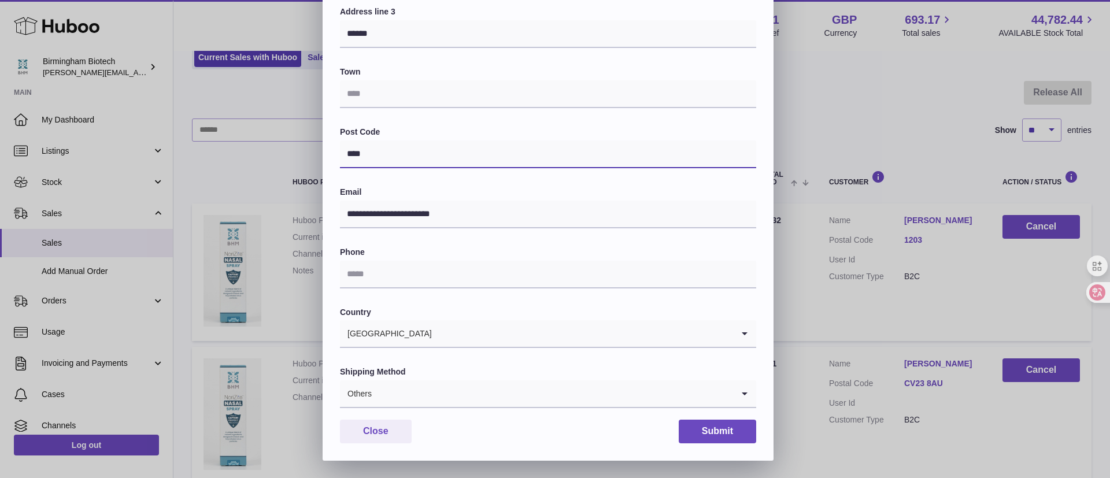
click at [478, 153] on input "****" at bounding box center [548, 155] width 416 height 28
click at [473, 246] on div "**********" at bounding box center [548, 117] width 416 height 582
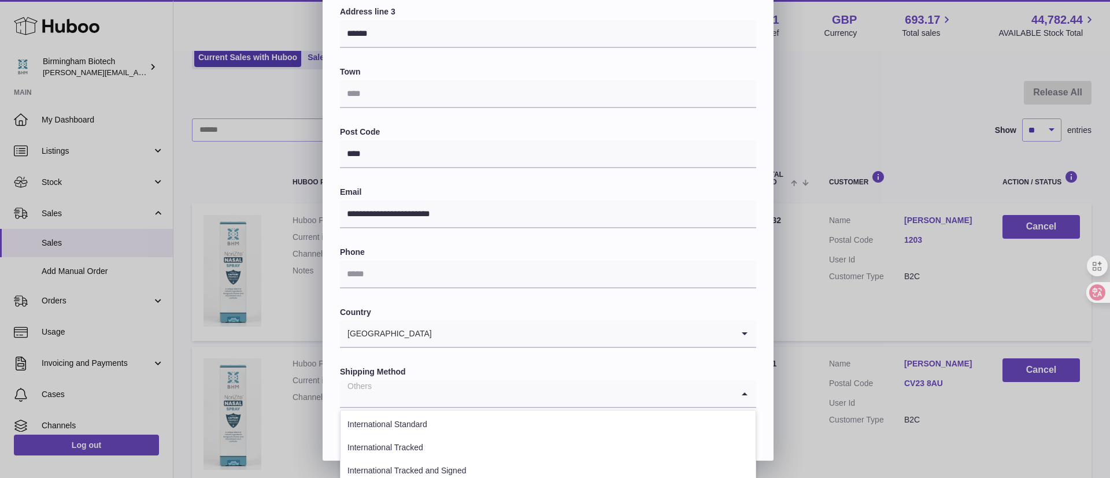
click at [461, 394] on input "Search for option" at bounding box center [536, 394] width 393 height 27
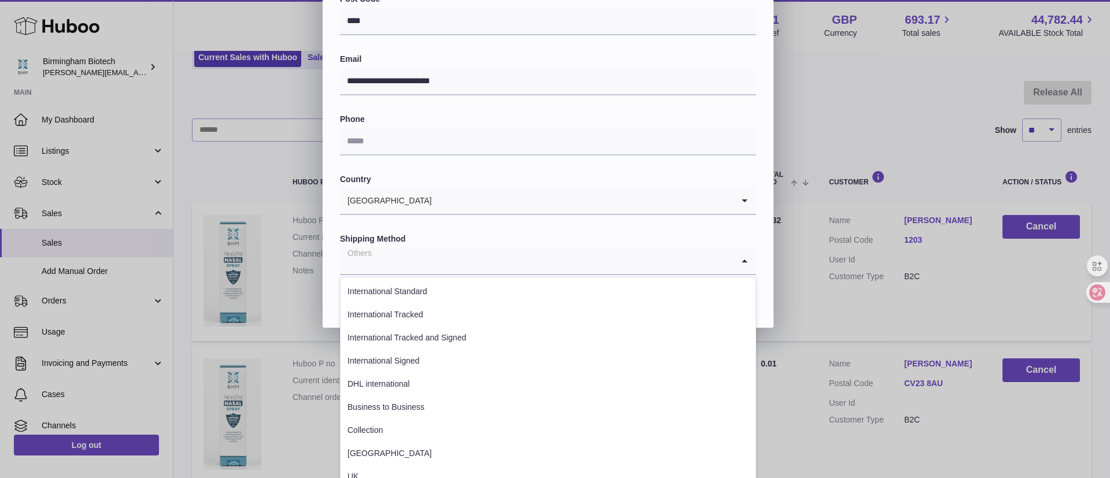
scroll to position [385, 0]
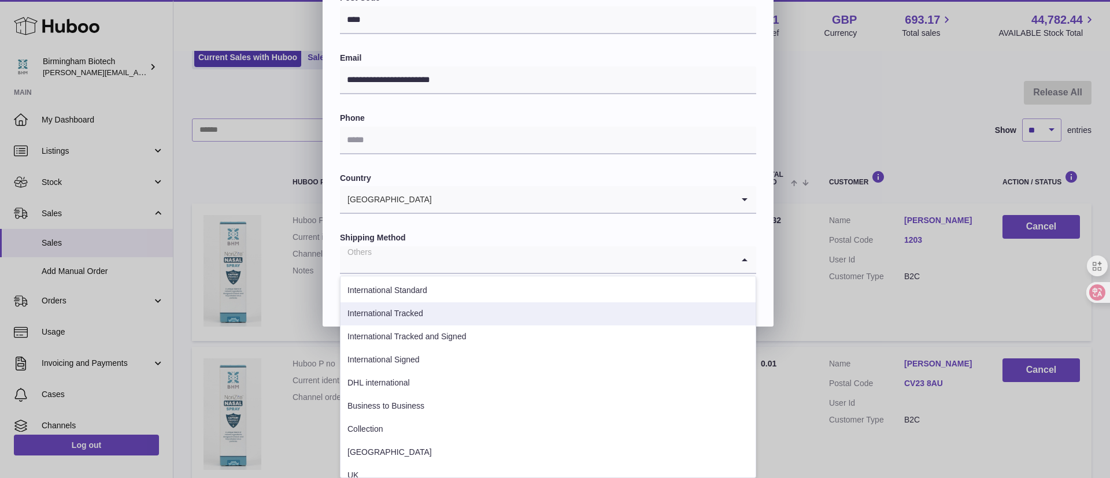
click at [484, 316] on li "International Tracked" at bounding box center [548, 313] width 415 height 23
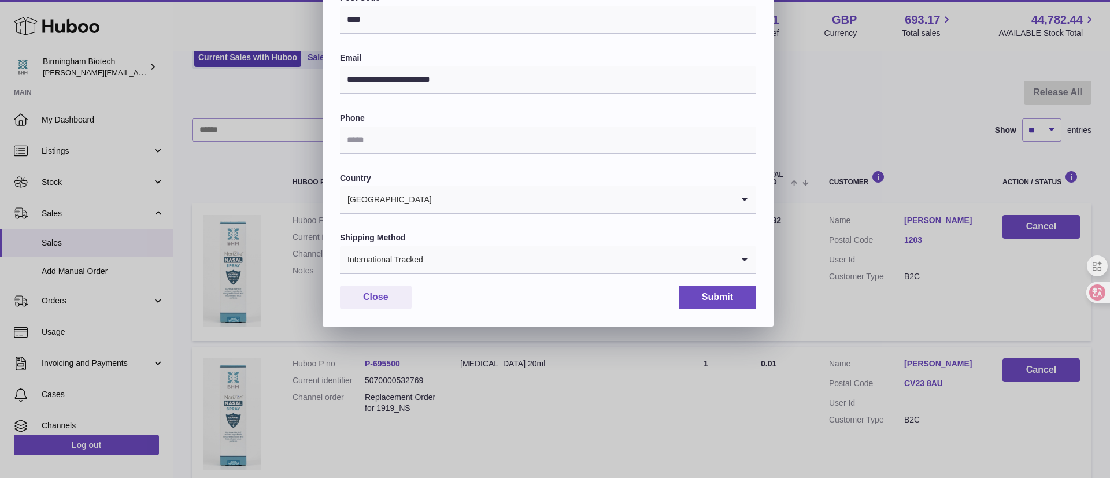
scroll to position [250, 0]
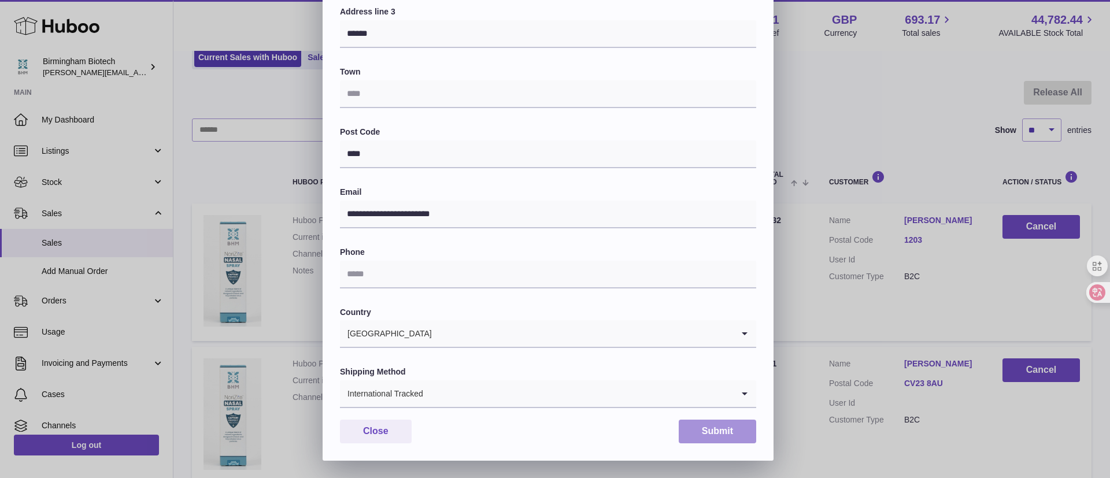
click at [710, 434] on button "Submit" at bounding box center [718, 432] width 78 height 24
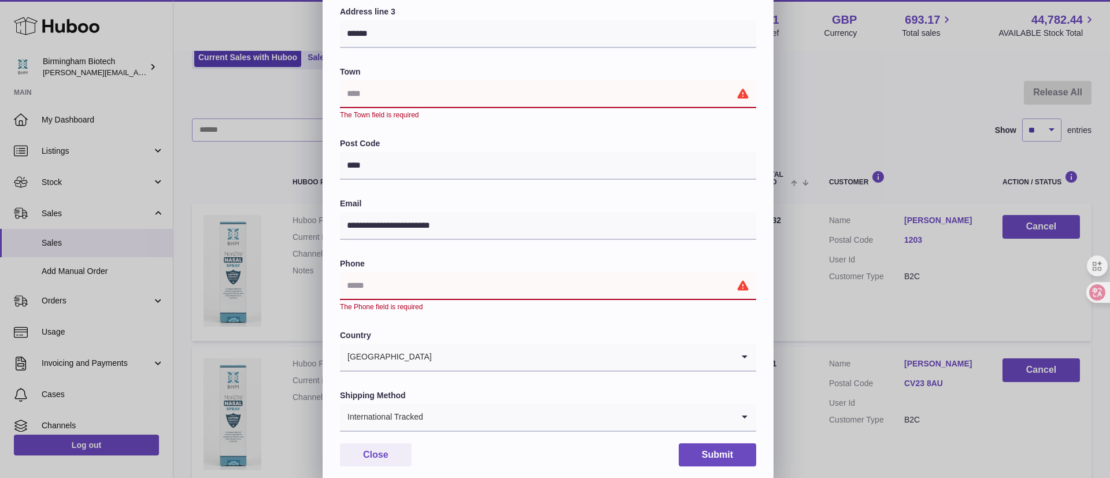
click at [459, 272] on input "text" at bounding box center [548, 286] width 416 height 28
click at [359, 101] on input "text" at bounding box center [548, 94] width 416 height 28
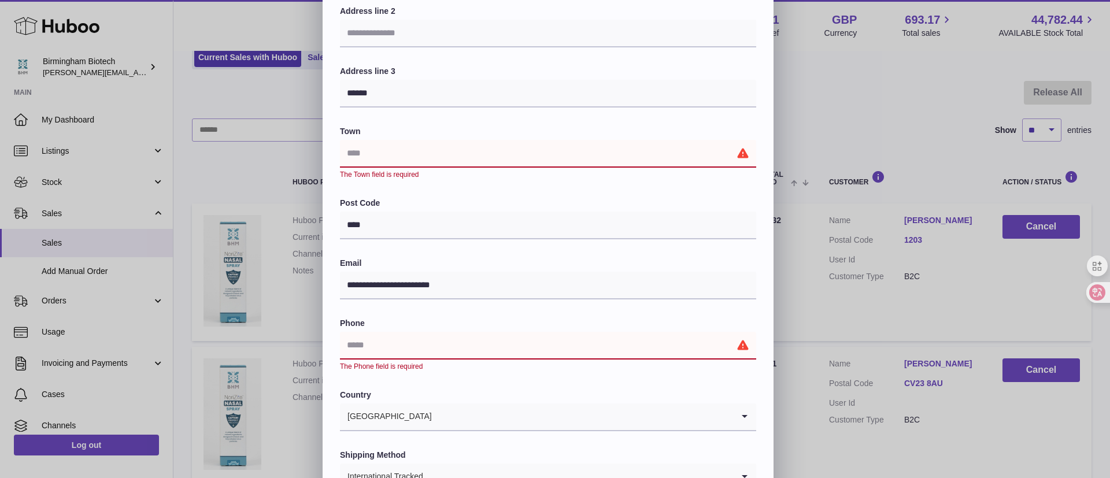
scroll to position [164, 0]
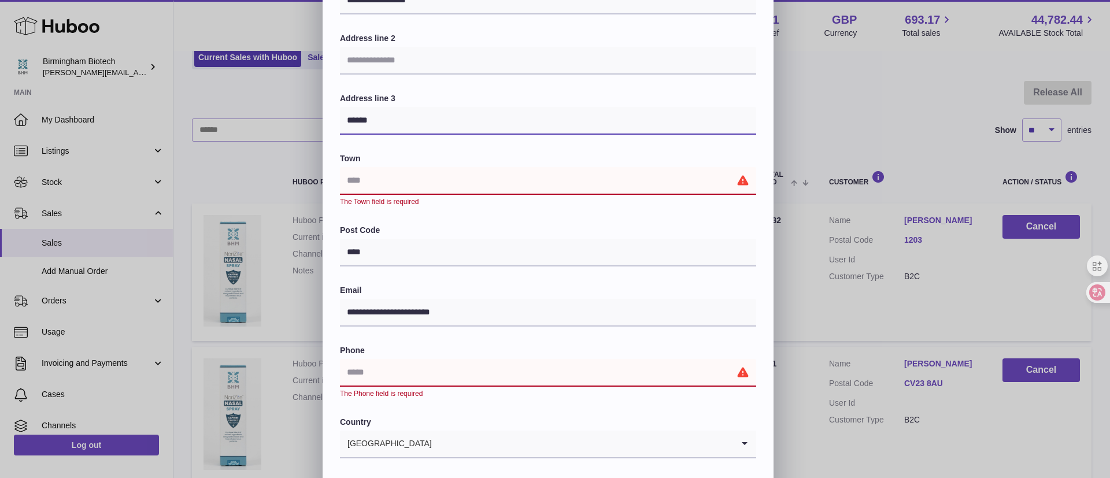
click at [375, 130] on input "******" at bounding box center [548, 121] width 416 height 28
click at [405, 176] on input "text" at bounding box center [548, 181] width 416 height 28
paste input "******"
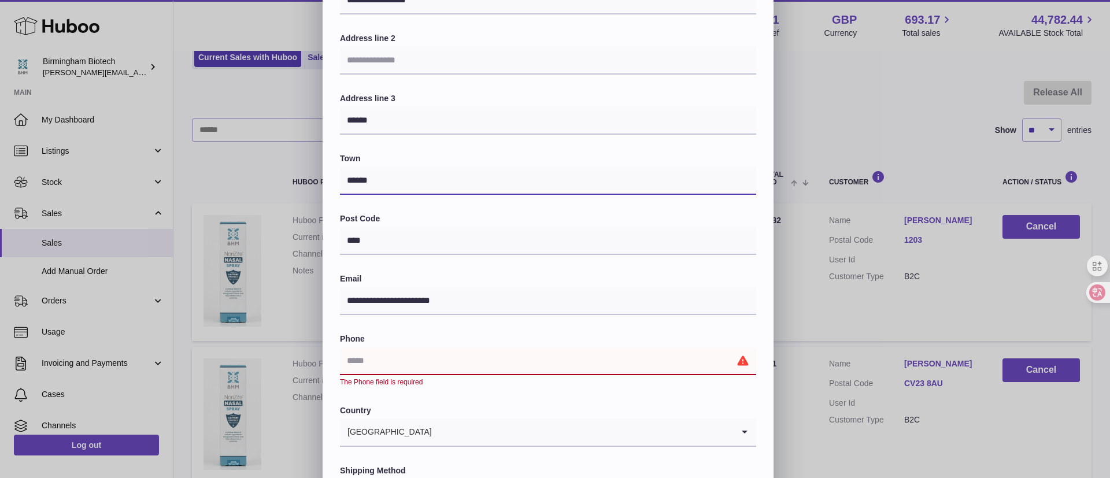
type input "******"
click at [422, 145] on div "**********" at bounding box center [548, 210] width 416 height 594
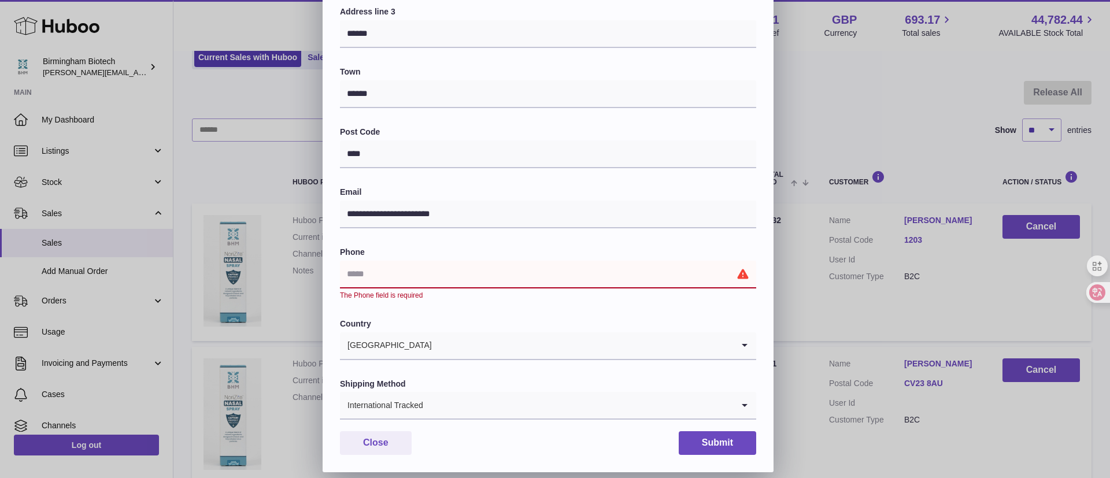
click at [411, 270] on input "text" at bounding box center [548, 275] width 416 height 28
type input "**********"
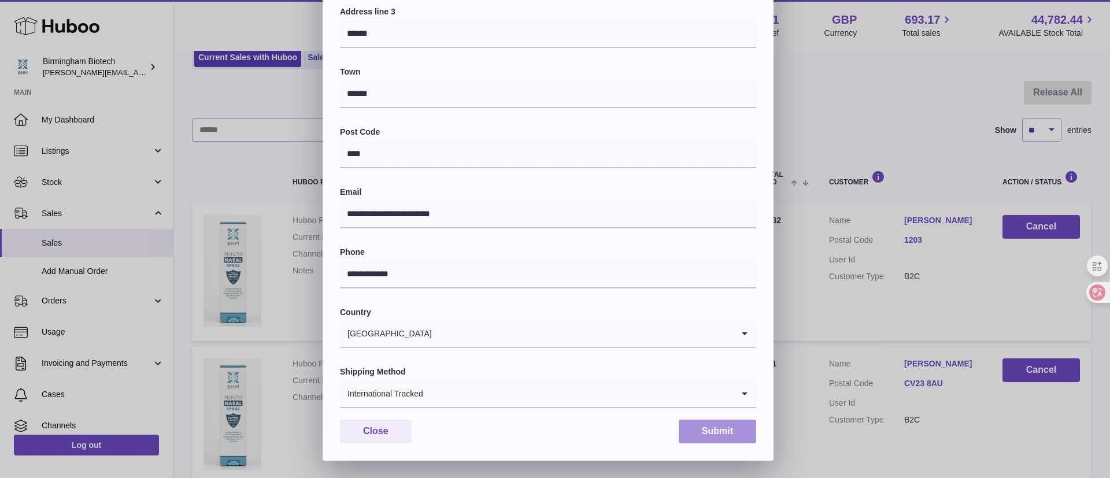
click at [693, 423] on button "Submit" at bounding box center [718, 432] width 78 height 24
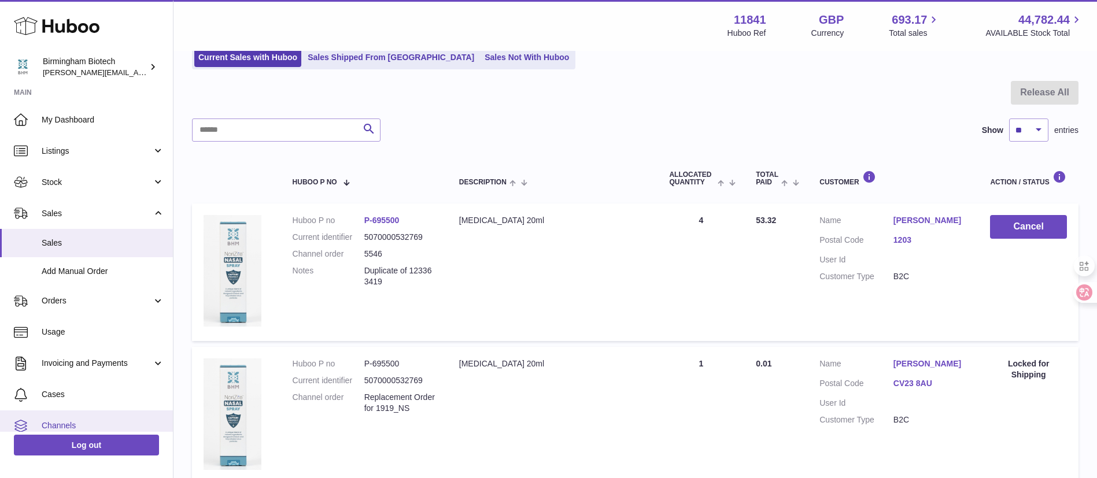
scroll to position [72, 0]
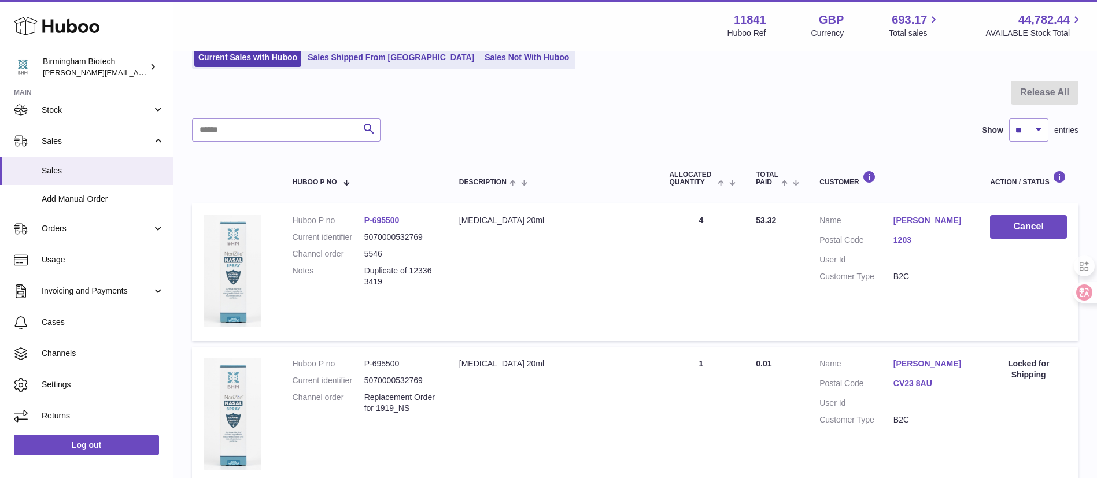
drag, startPoint x: 399, startPoint y: 285, endPoint x: 336, endPoint y: 269, distance: 65.1
click at [336, 269] on dl "Huboo P no P-695500 Current identifier 5070000532769 Channel order 5546 Notes D…" at bounding box center [364, 254] width 143 height 78
copy dl "Duplicate of 123363419"
click at [530, 182] on div "Description" at bounding box center [552, 182] width 187 height 9
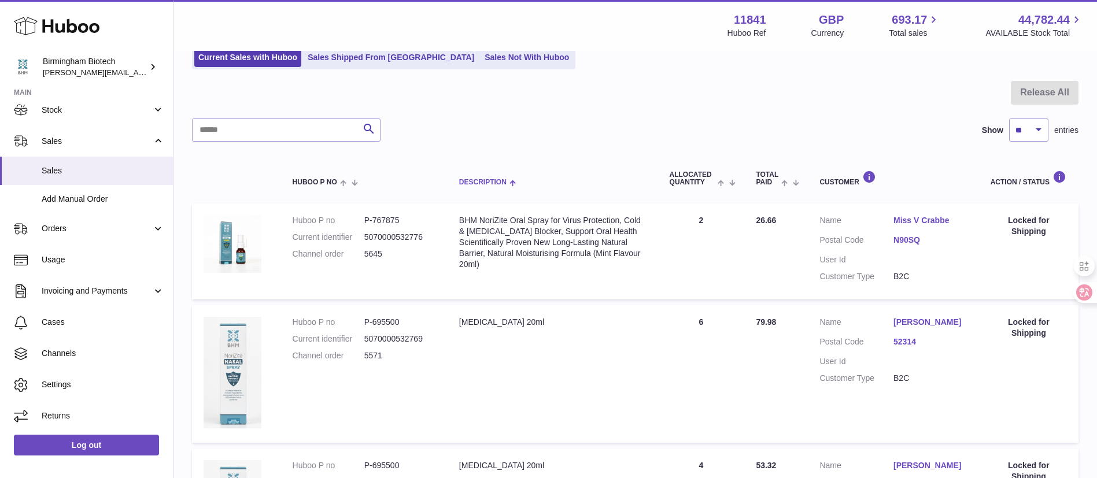
click at [485, 191] on th "Description" at bounding box center [553, 178] width 211 height 39
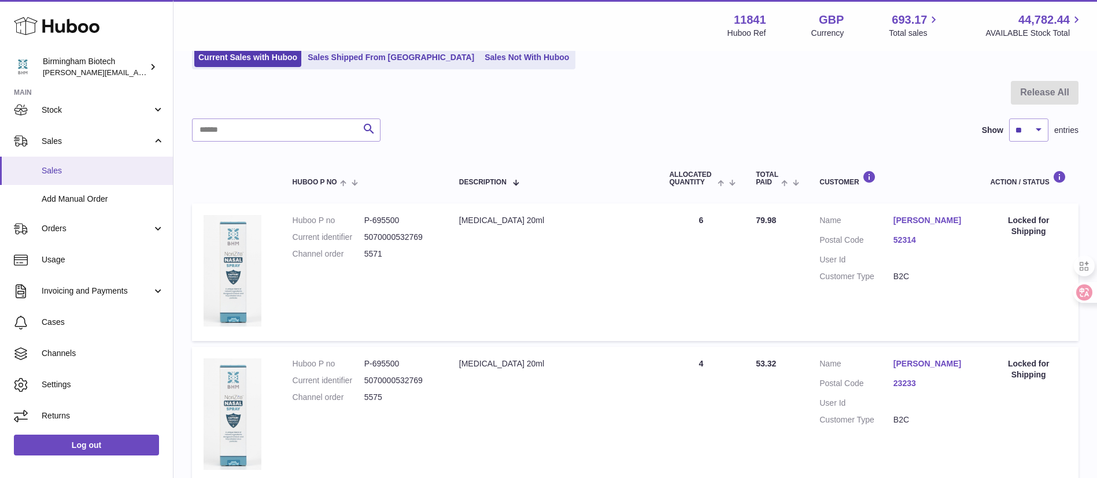
click at [65, 175] on span "Sales" at bounding box center [103, 170] width 123 height 11
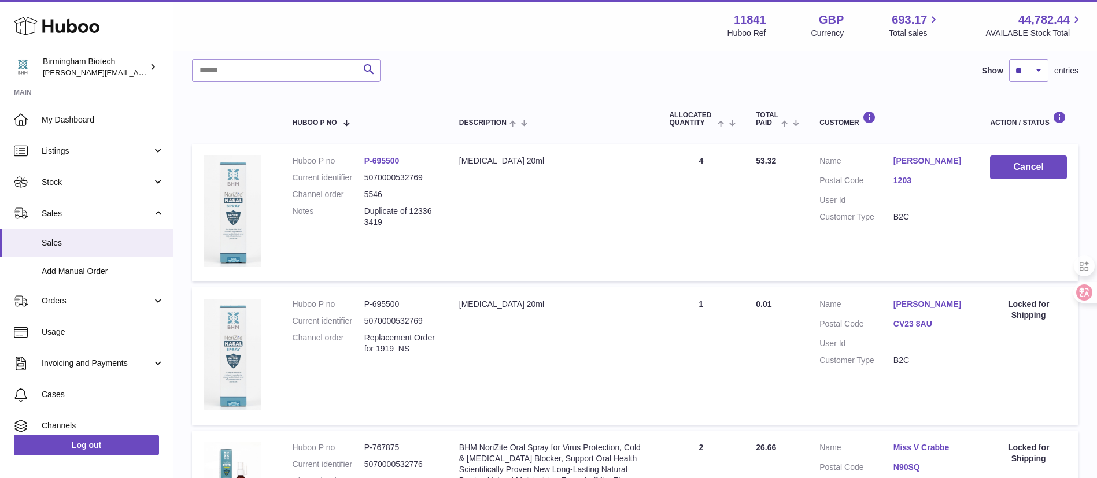
scroll to position [174, 0]
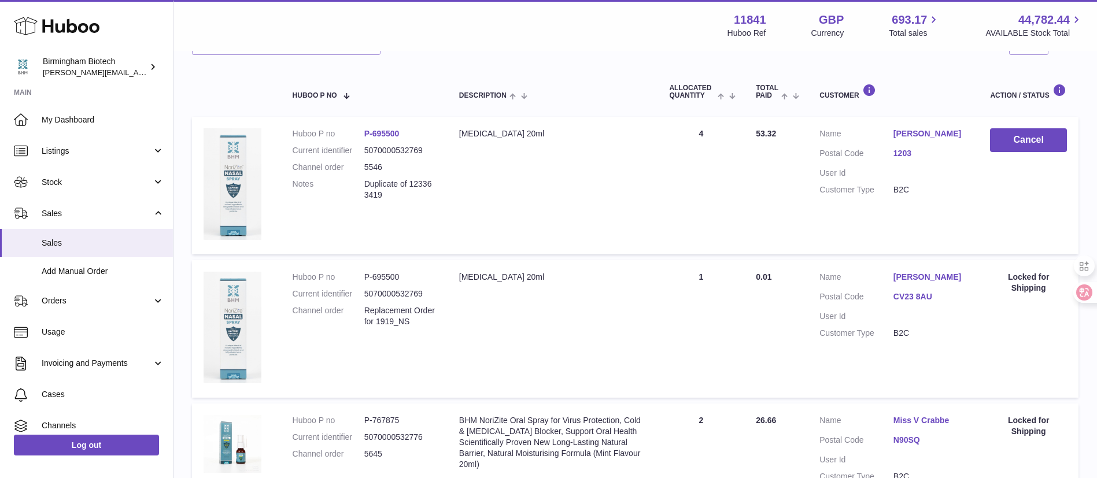
click at [837, 232] on td "Customer Name Christan Wabnitz Postal Code 1203 User Id Customer Type B2C" at bounding box center [893, 186] width 171 height 138
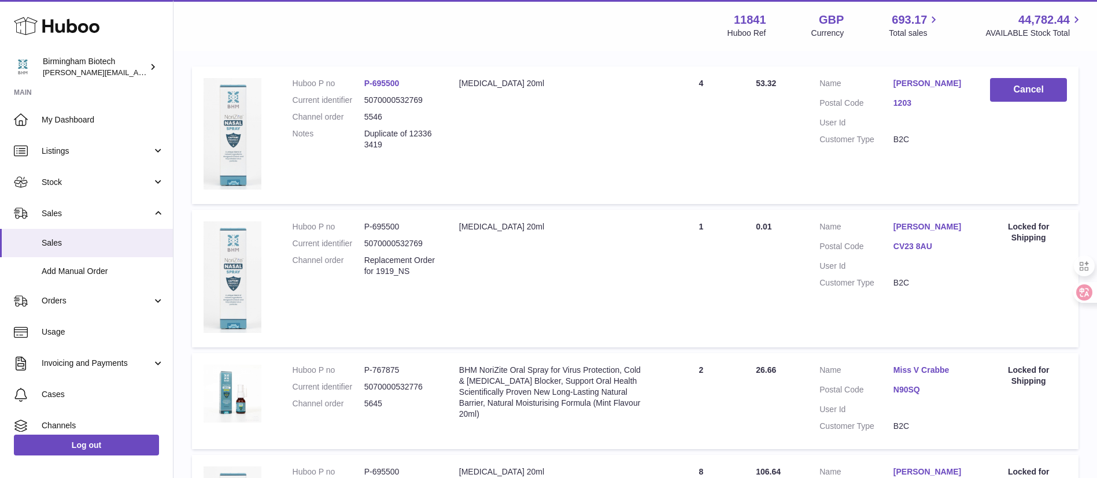
scroll to position [260, 0]
